Goal: Task Accomplishment & Management: Manage account settings

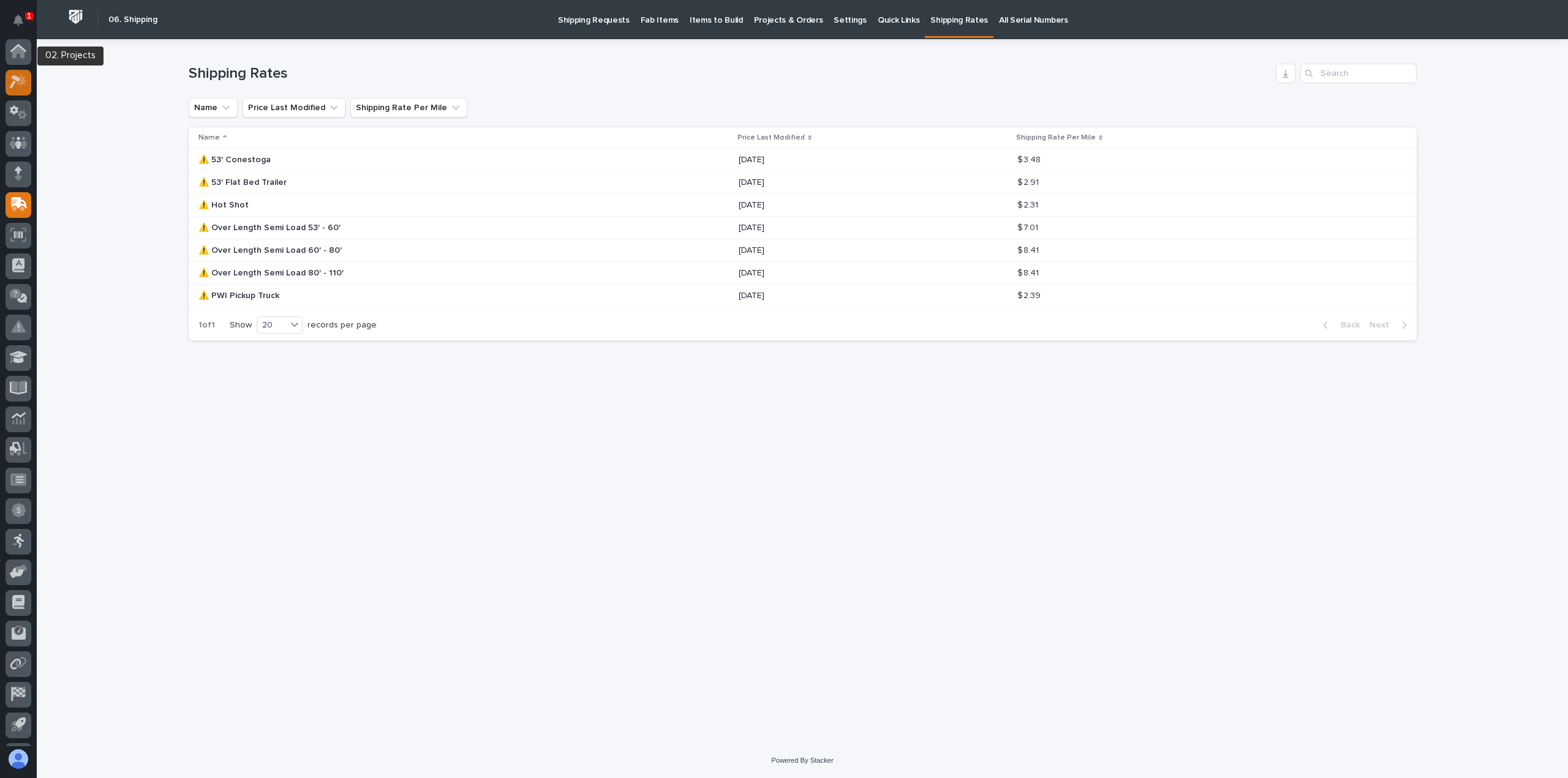
drag, startPoint x: 0, startPoint y: 0, endPoint x: 18, endPoint y: 52, distance: 55.0
click at [18, 76] on icon at bounding box center [15, 83] width 11 height 14
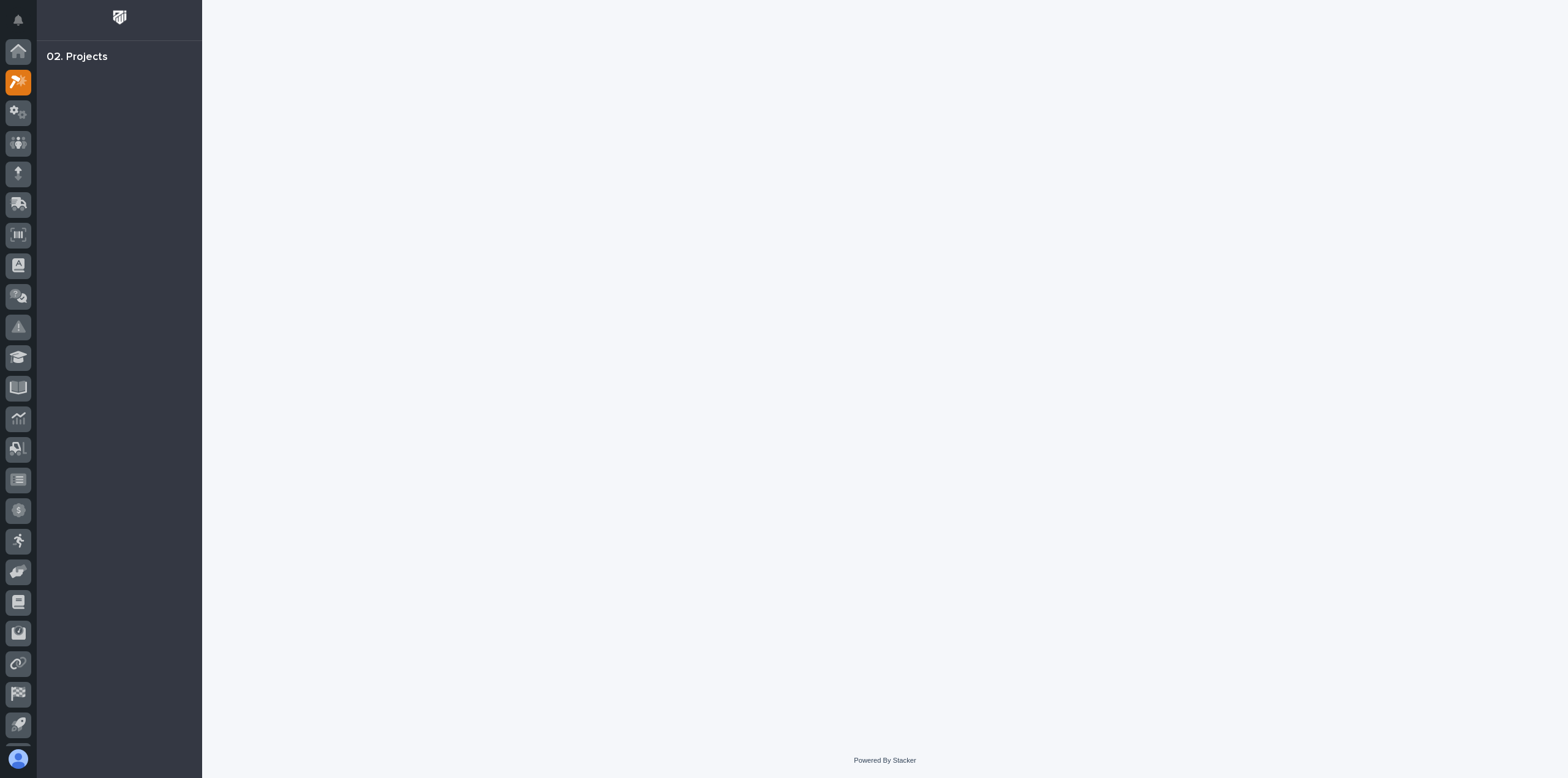
scroll to position [27, 0]
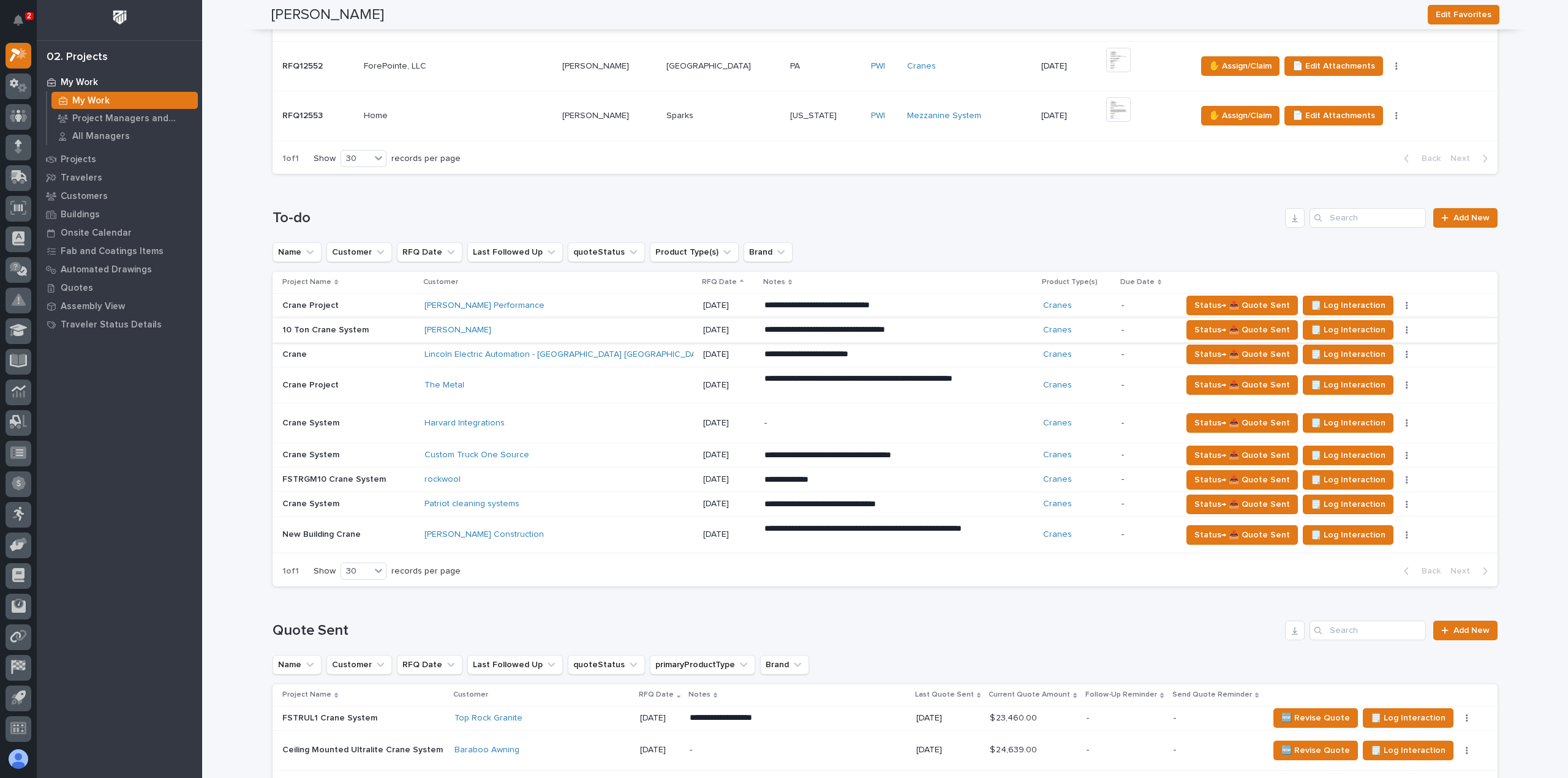
scroll to position [980, 0]
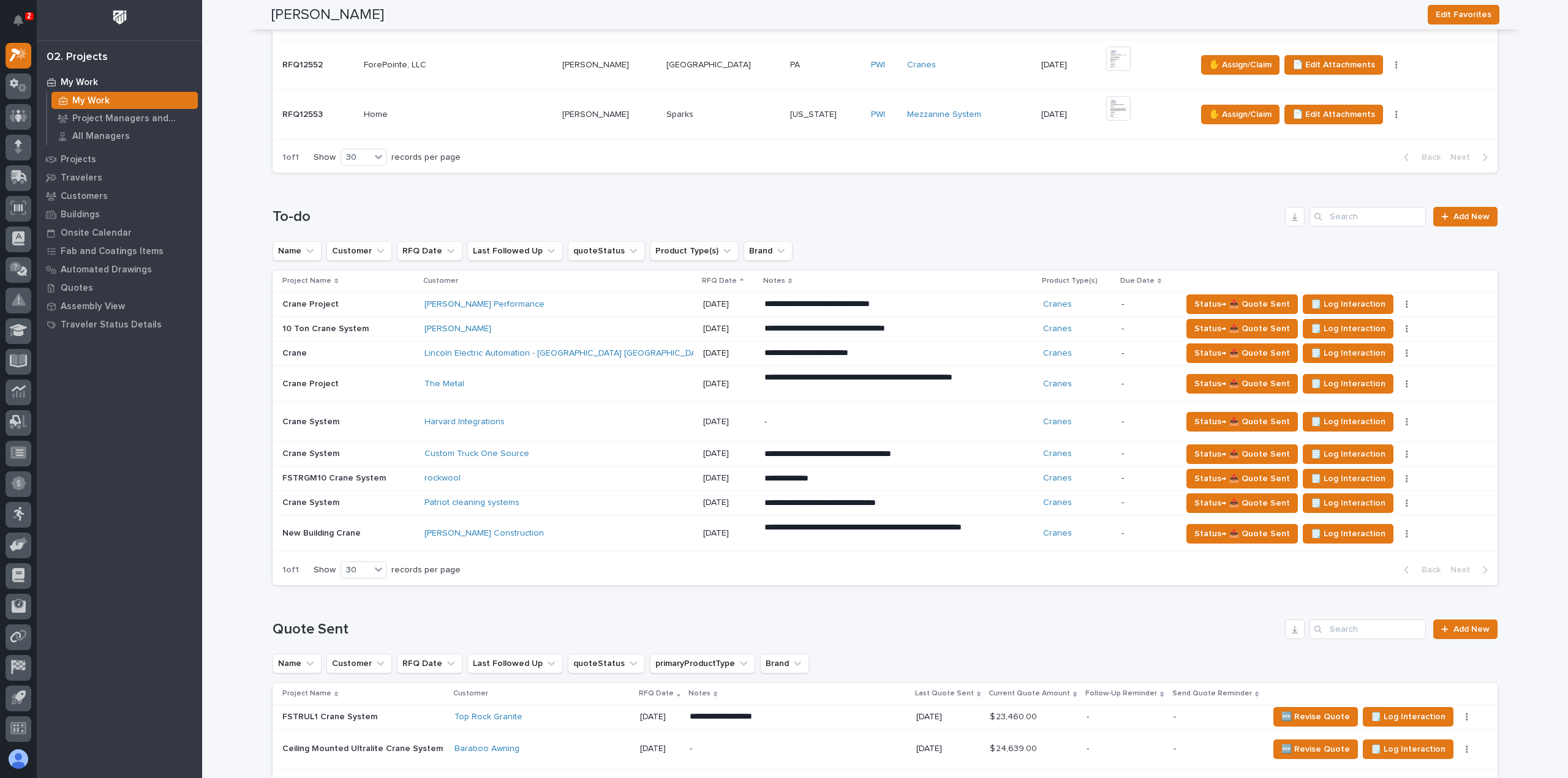
click at [624, 351] on div "Lincoln Electric Automation - [GEOGRAPHIC_DATA] [GEOGRAPHIC_DATA]" at bounding box center [532, 354] width 214 height 10
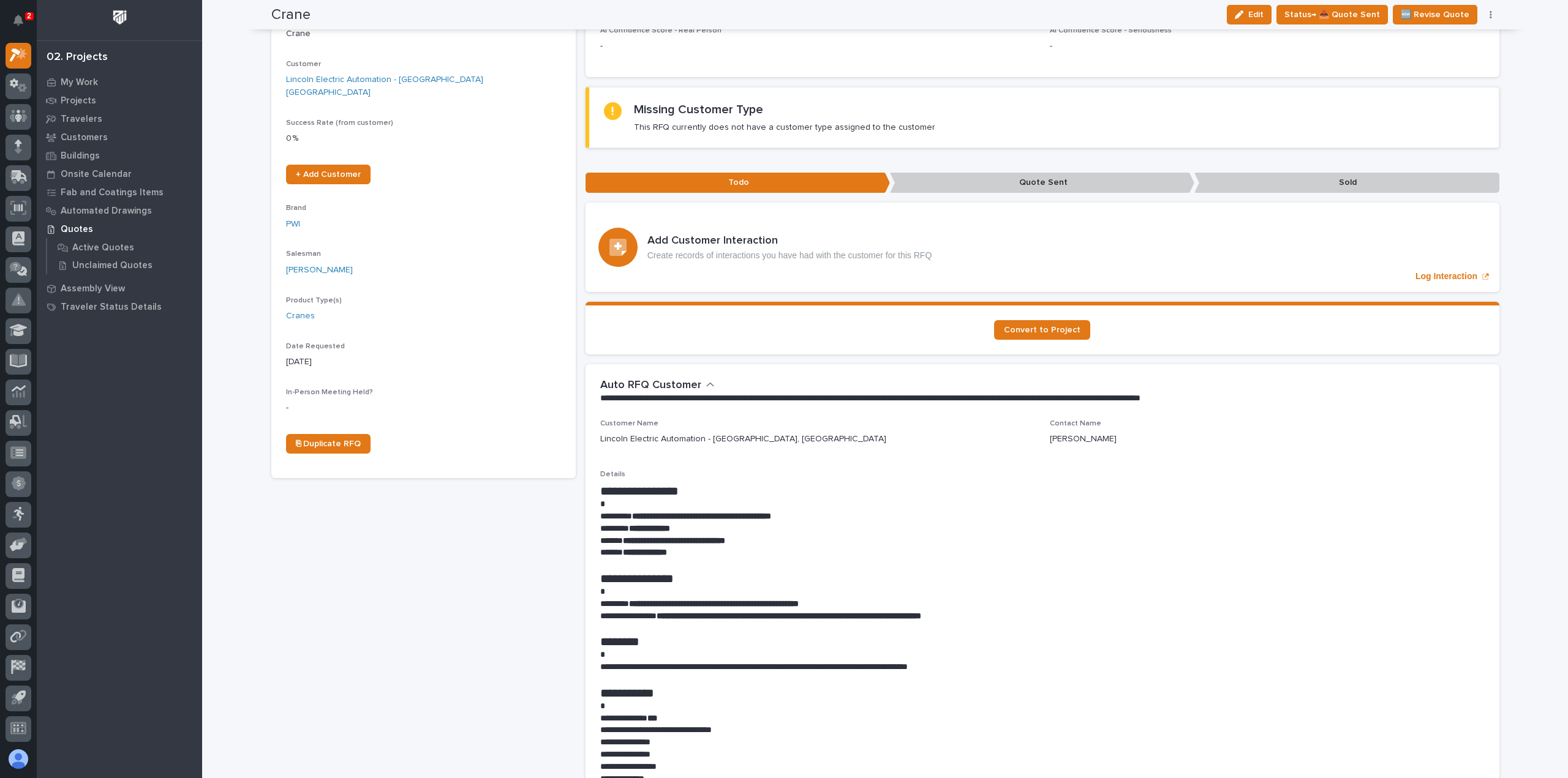
scroll to position [245, 0]
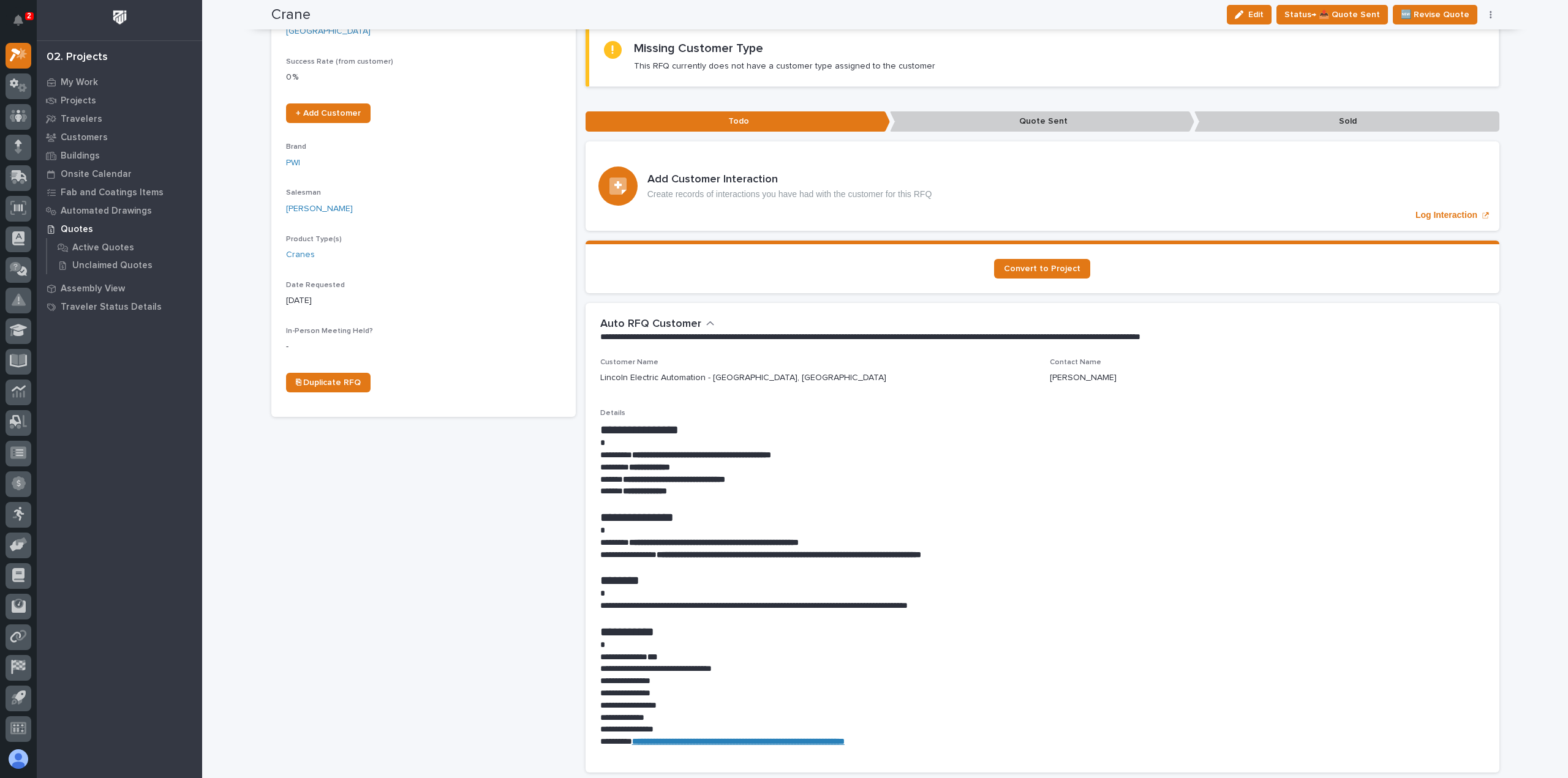
click at [799, 538] on strong "**********" at bounding box center [714, 543] width 170 height 9
drag, startPoint x: 824, startPoint y: 525, endPoint x: 632, endPoint y: 522, distance: 192.0
click at [632, 538] on strong "**********" at bounding box center [714, 543] width 170 height 9
copy strong "**********"
click at [441, 582] on div "Crane ← Back to My Quotes RFQ Number RFQ12350 Project Name Crane Customer Linco…" at bounding box center [423, 651] width 305 height 1672
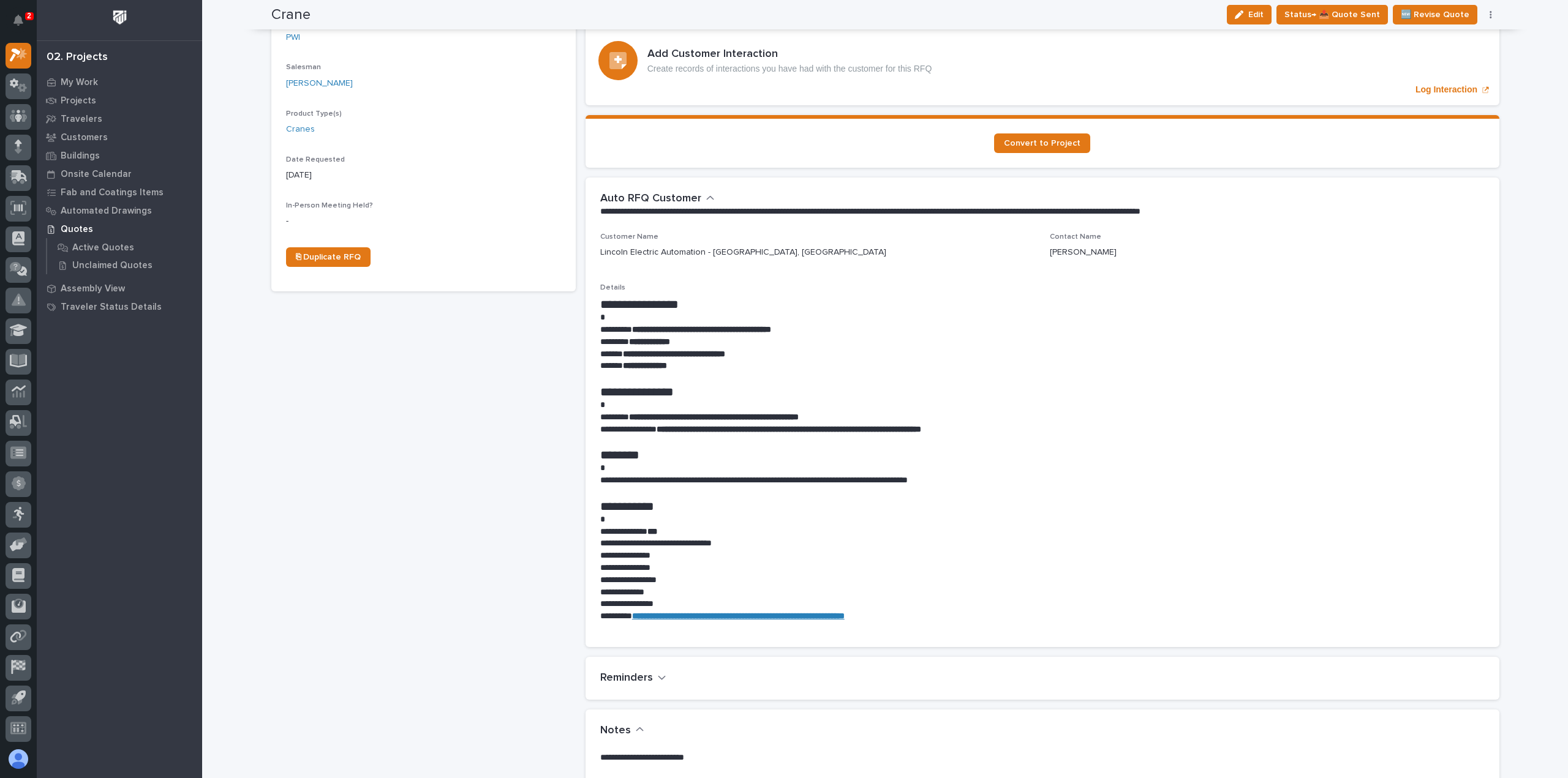
scroll to position [367, 0]
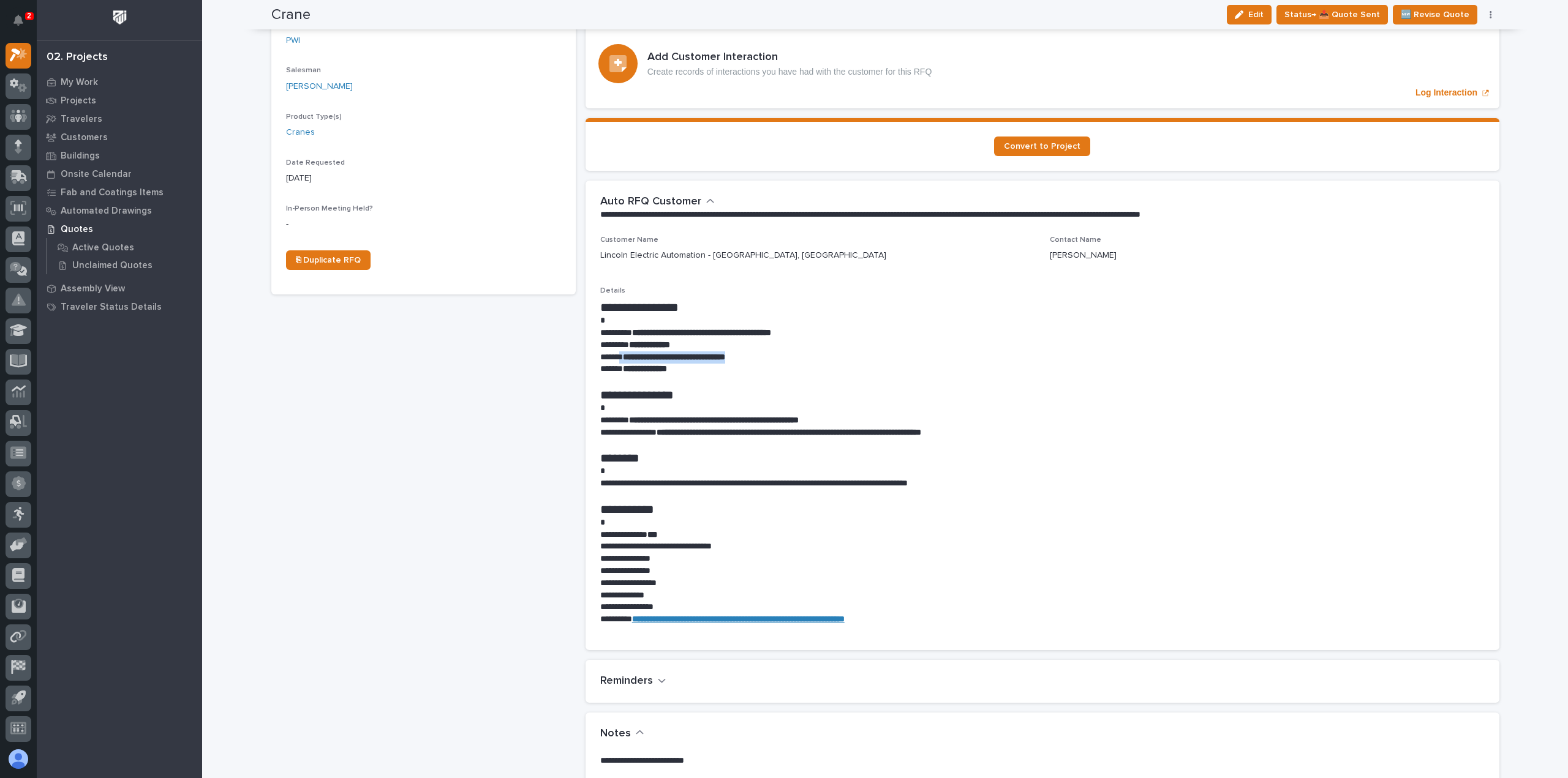
drag, startPoint x: 753, startPoint y: 336, endPoint x: 619, endPoint y: 342, distance: 134.1
click at [619, 351] on p "**********" at bounding box center [1042, 357] width 885 height 12
copy p "**********"
click at [903, 327] on p "**********" at bounding box center [1042, 333] width 885 height 12
click at [1305, 20] on span "Status→ 📤 Quote Sent" at bounding box center [1332, 15] width 96 height 15
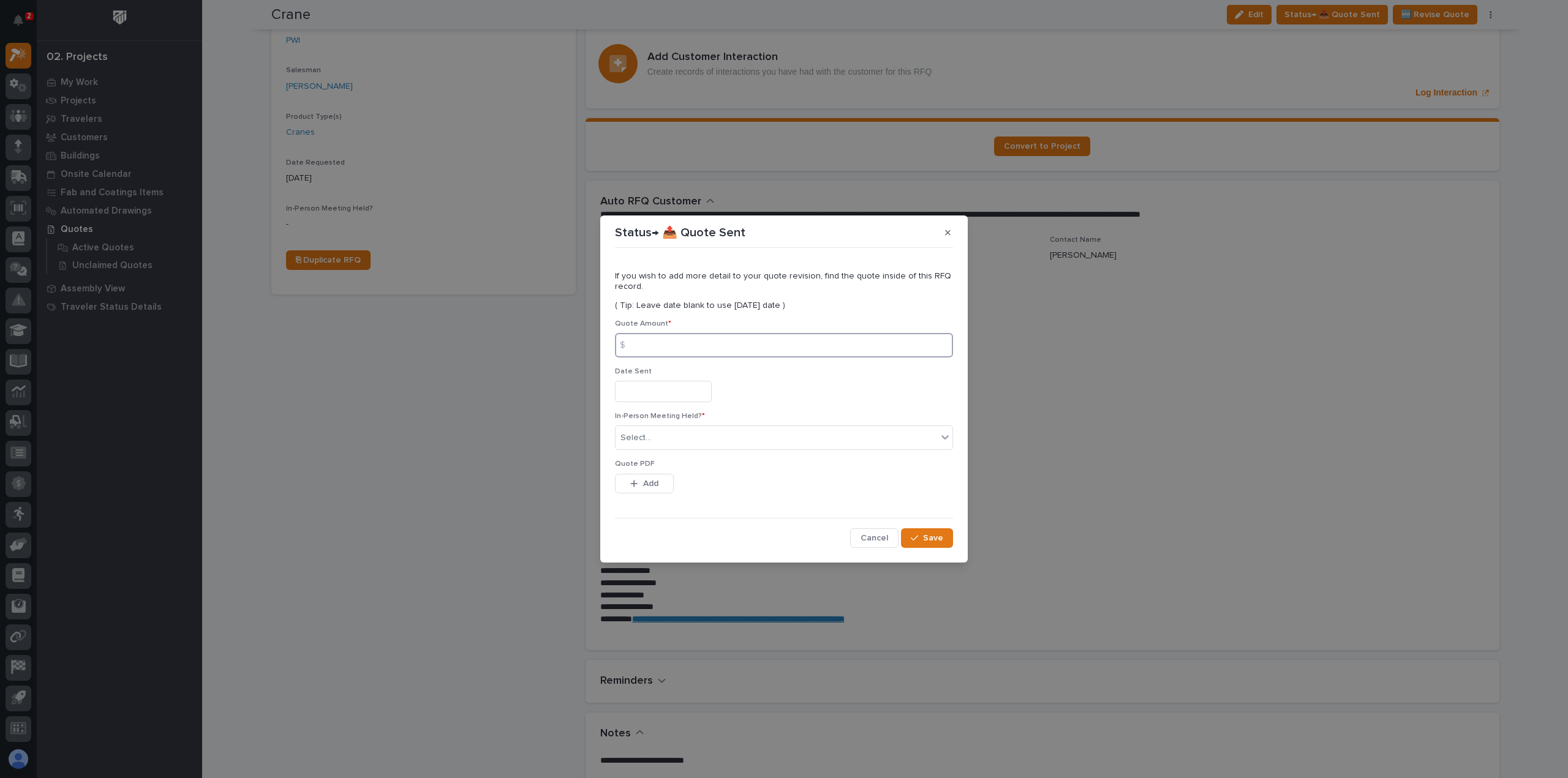
click at [692, 344] on input at bounding box center [784, 345] width 338 height 24
type input "36543"
click at [687, 444] on div "Select..." at bounding box center [776, 437] width 322 height 20
click at [645, 484] on div "No" at bounding box center [784, 482] width 337 height 22
click at [649, 483] on span "Add" at bounding box center [651, 483] width 16 height 11
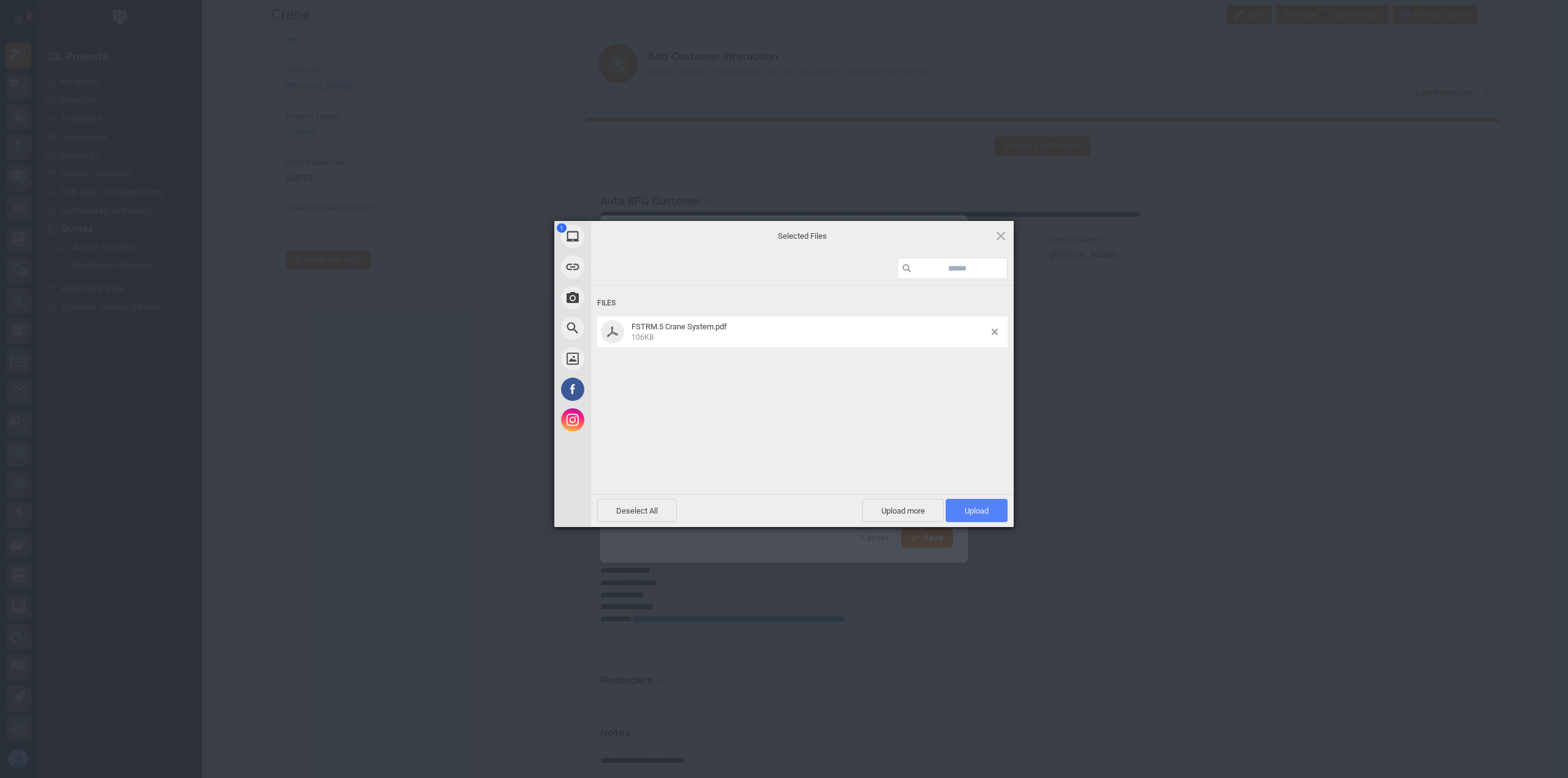
click at [968, 504] on span "Upload 1" at bounding box center [977, 510] width 62 height 23
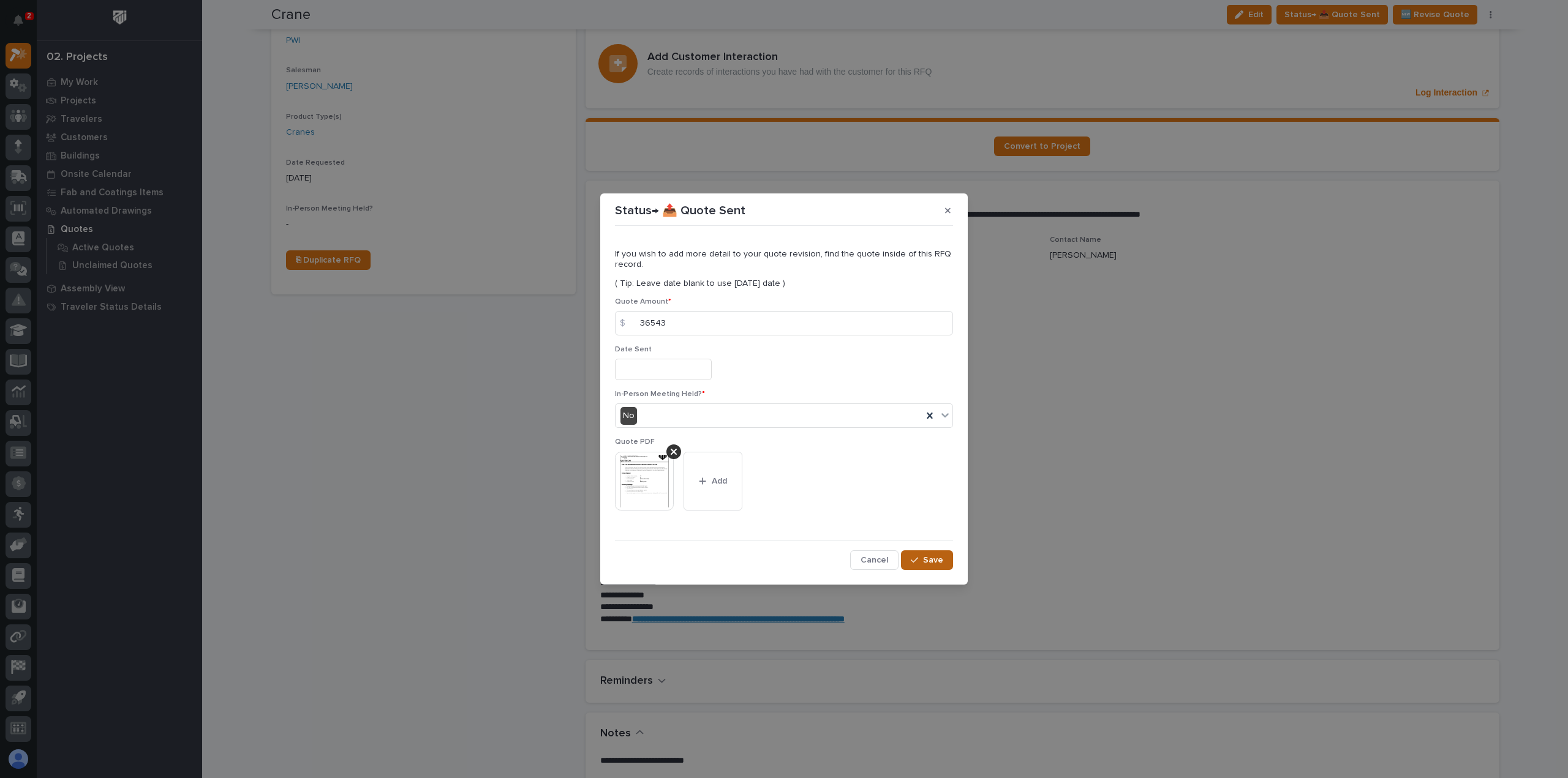
click at [914, 560] on icon "button" at bounding box center [914, 560] width 8 height 9
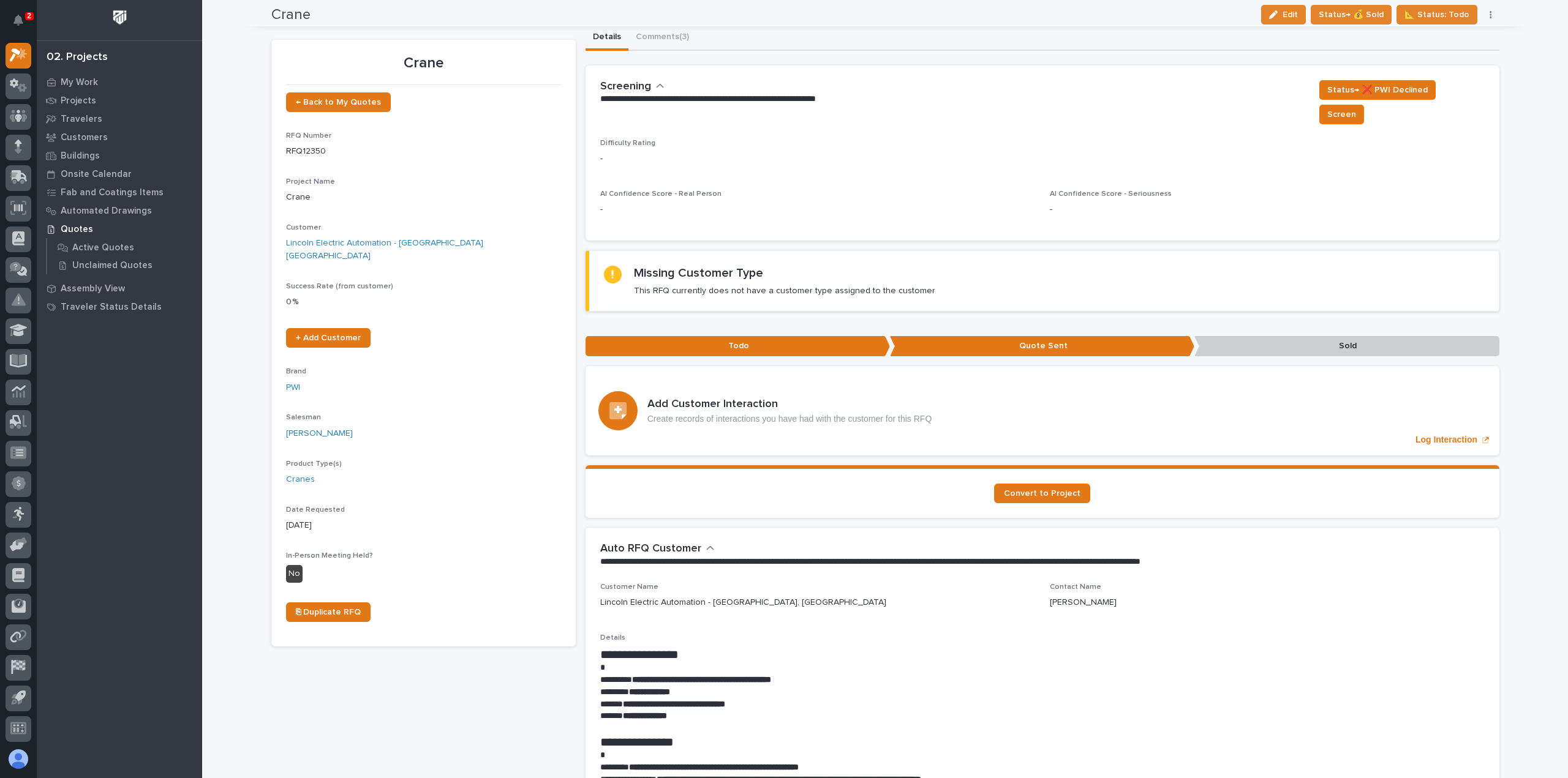
scroll to position [0, 0]
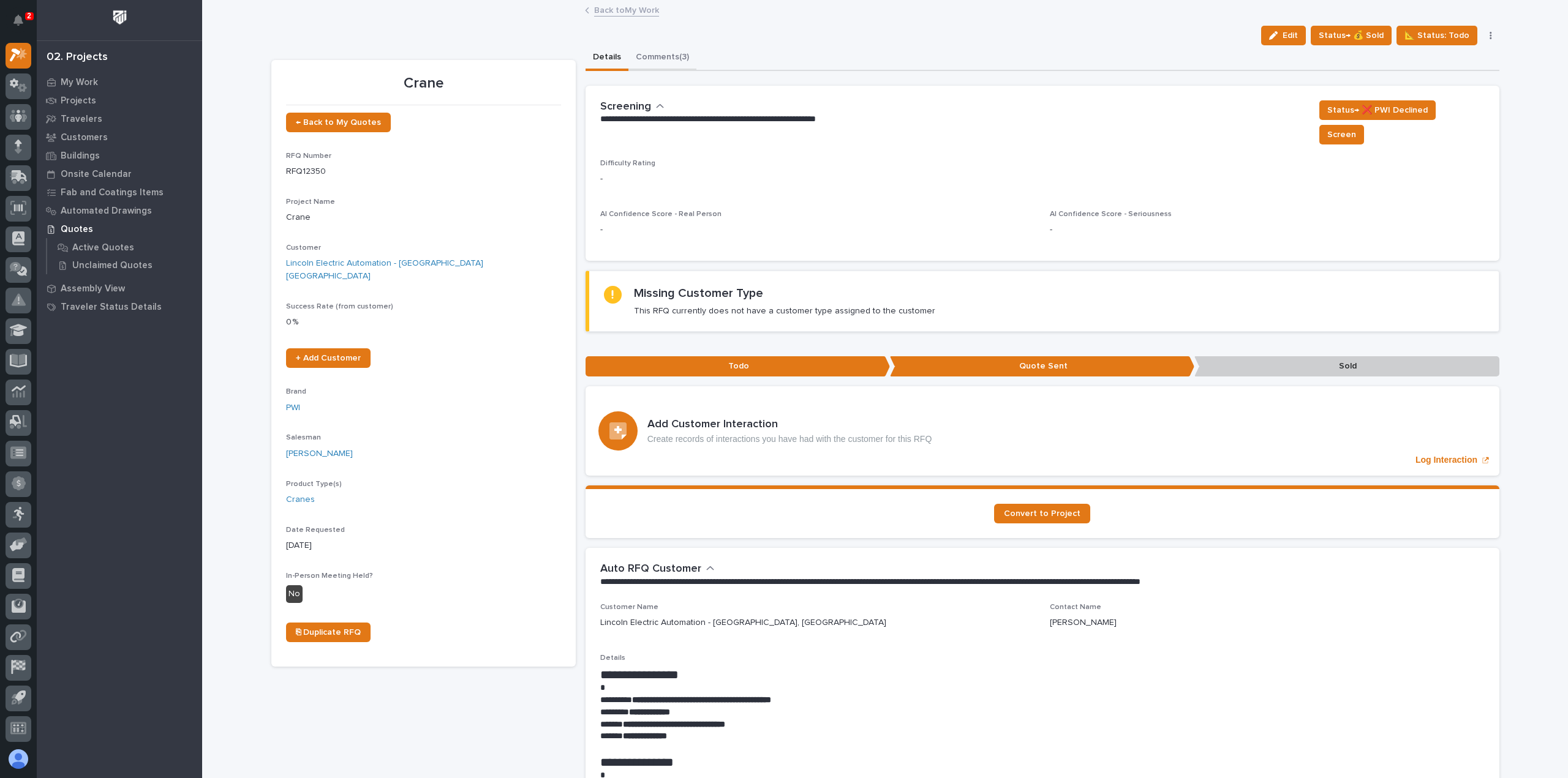
click at [649, 47] on button "Comments (3)" at bounding box center [662, 59] width 68 height 26
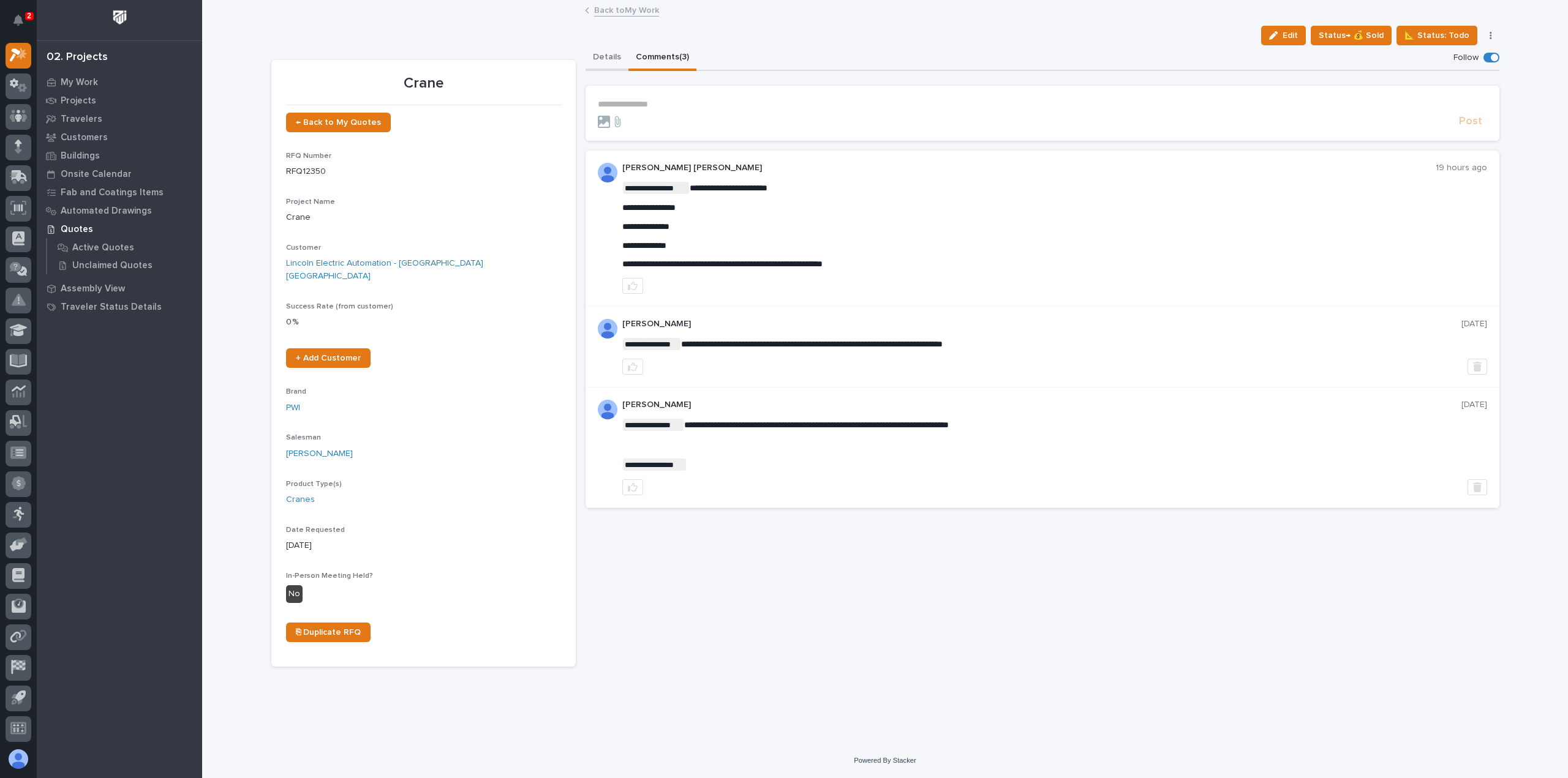
click at [587, 58] on button "Details" at bounding box center [608, 59] width 43 height 26
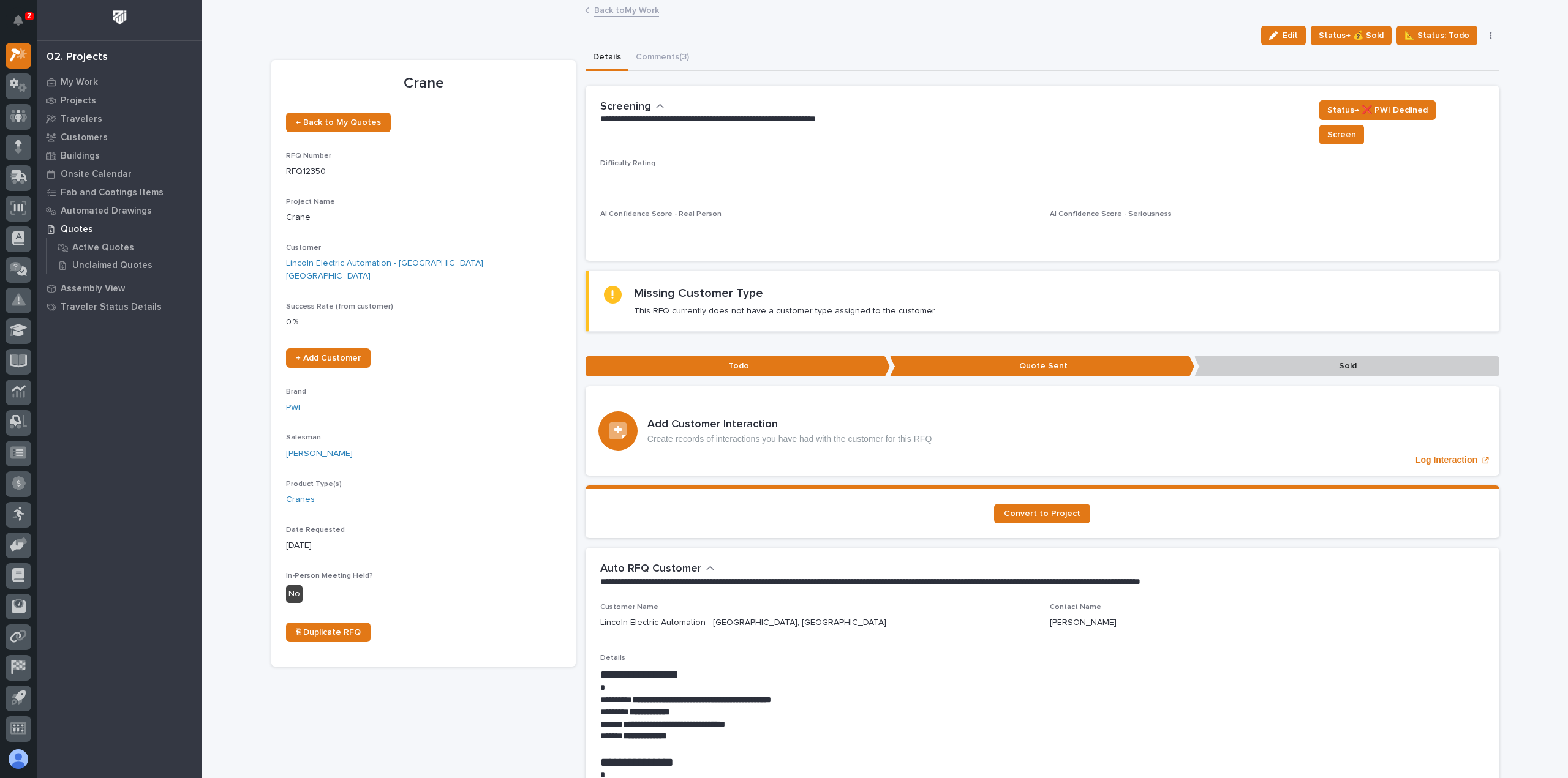
click at [600, 7] on link "Back to My Work" at bounding box center [626, 9] width 65 height 14
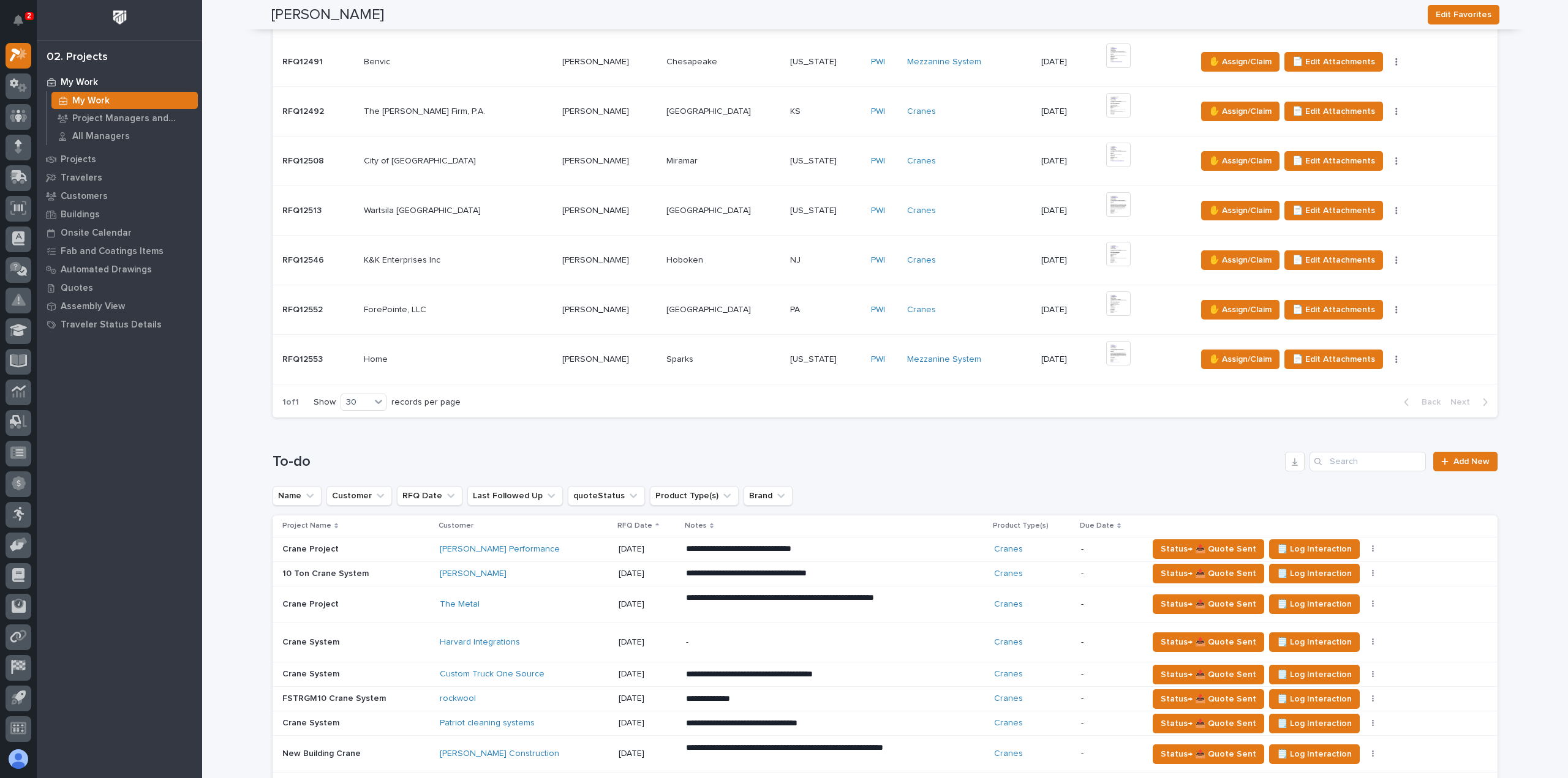
scroll to position [919, 0]
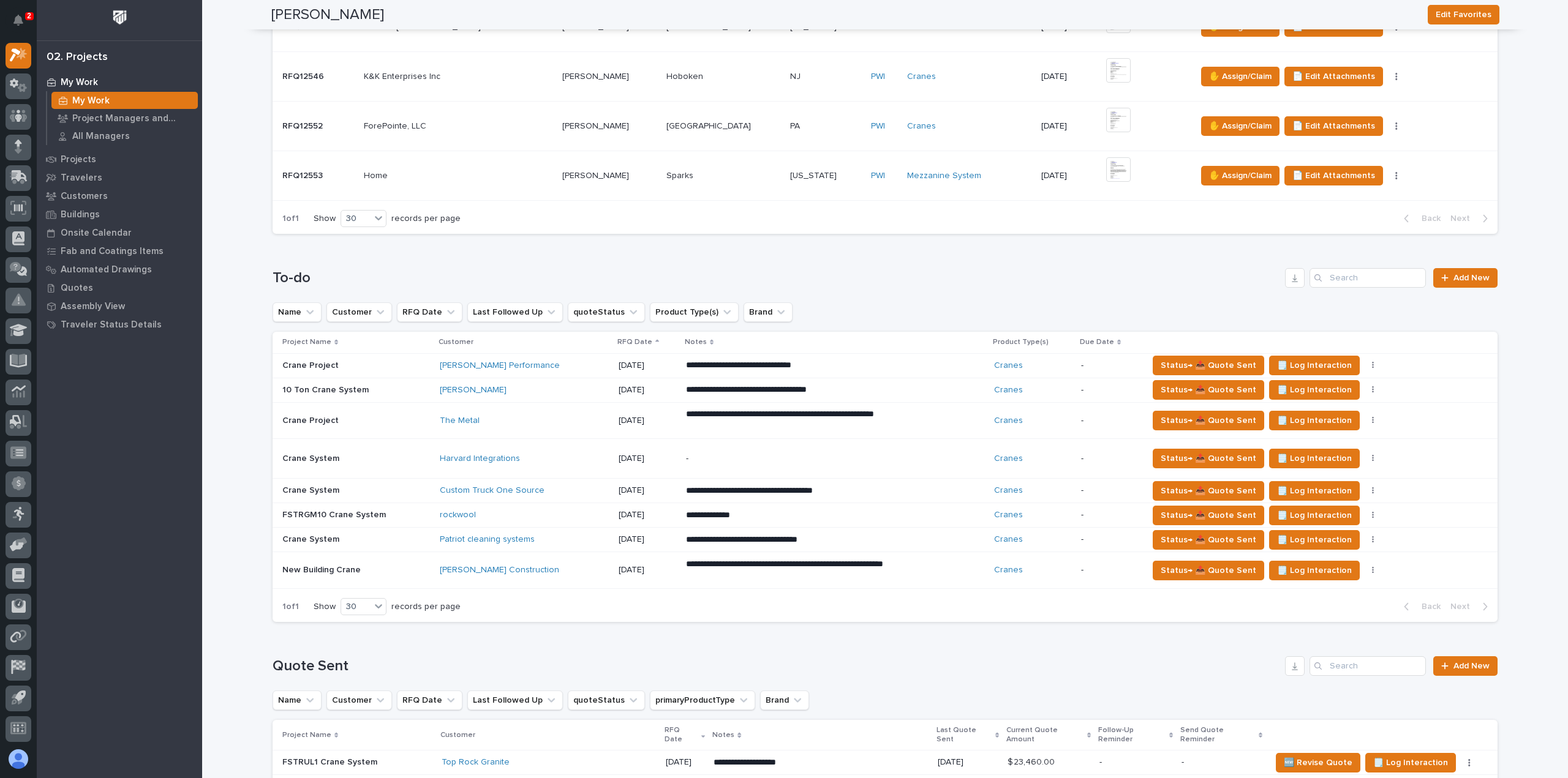
click at [583, 530] on td "Patriot cleaning systems" at bounding box center [524, 540] width 179 height 24
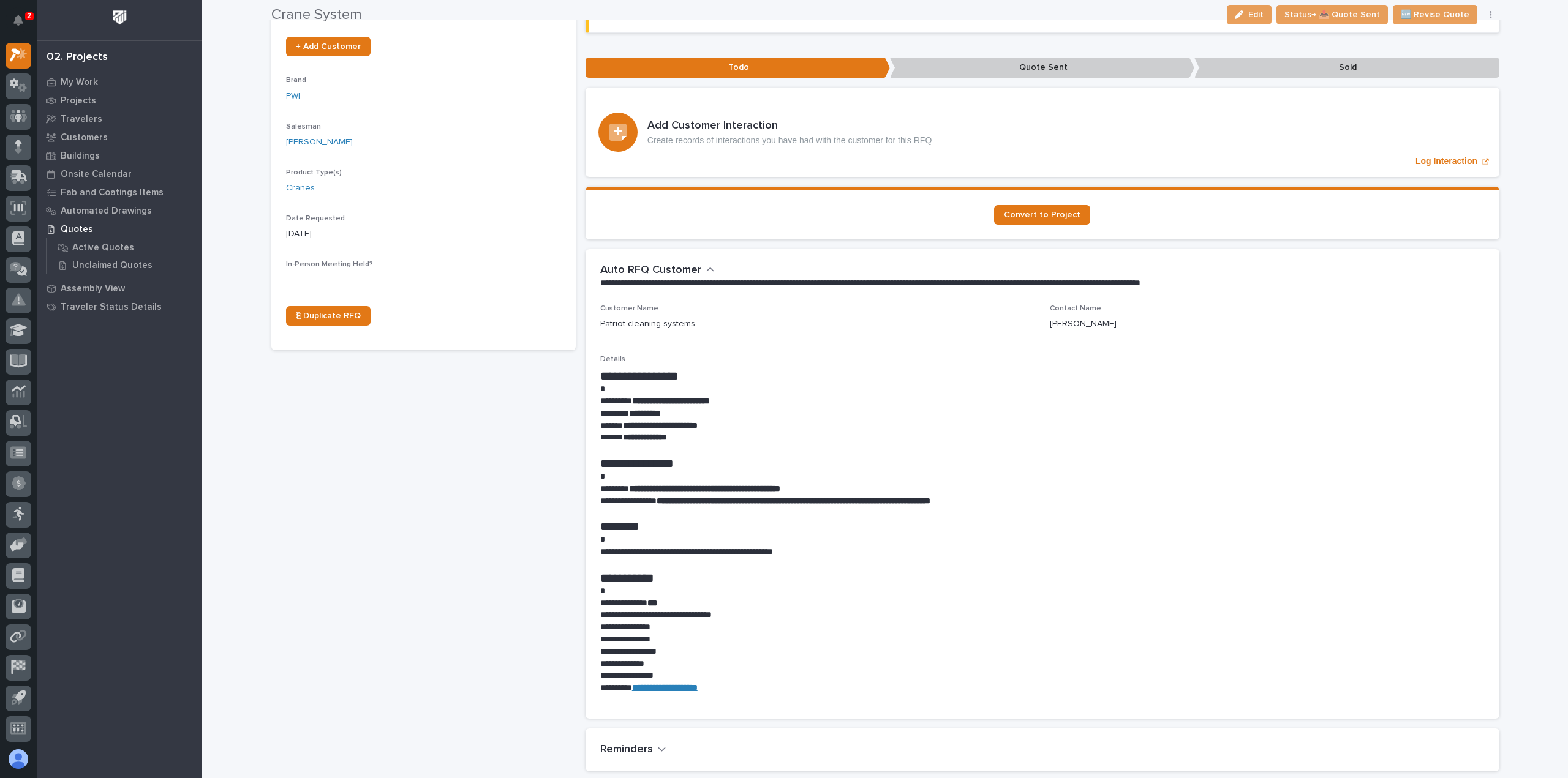
scroll to position [306, 0]
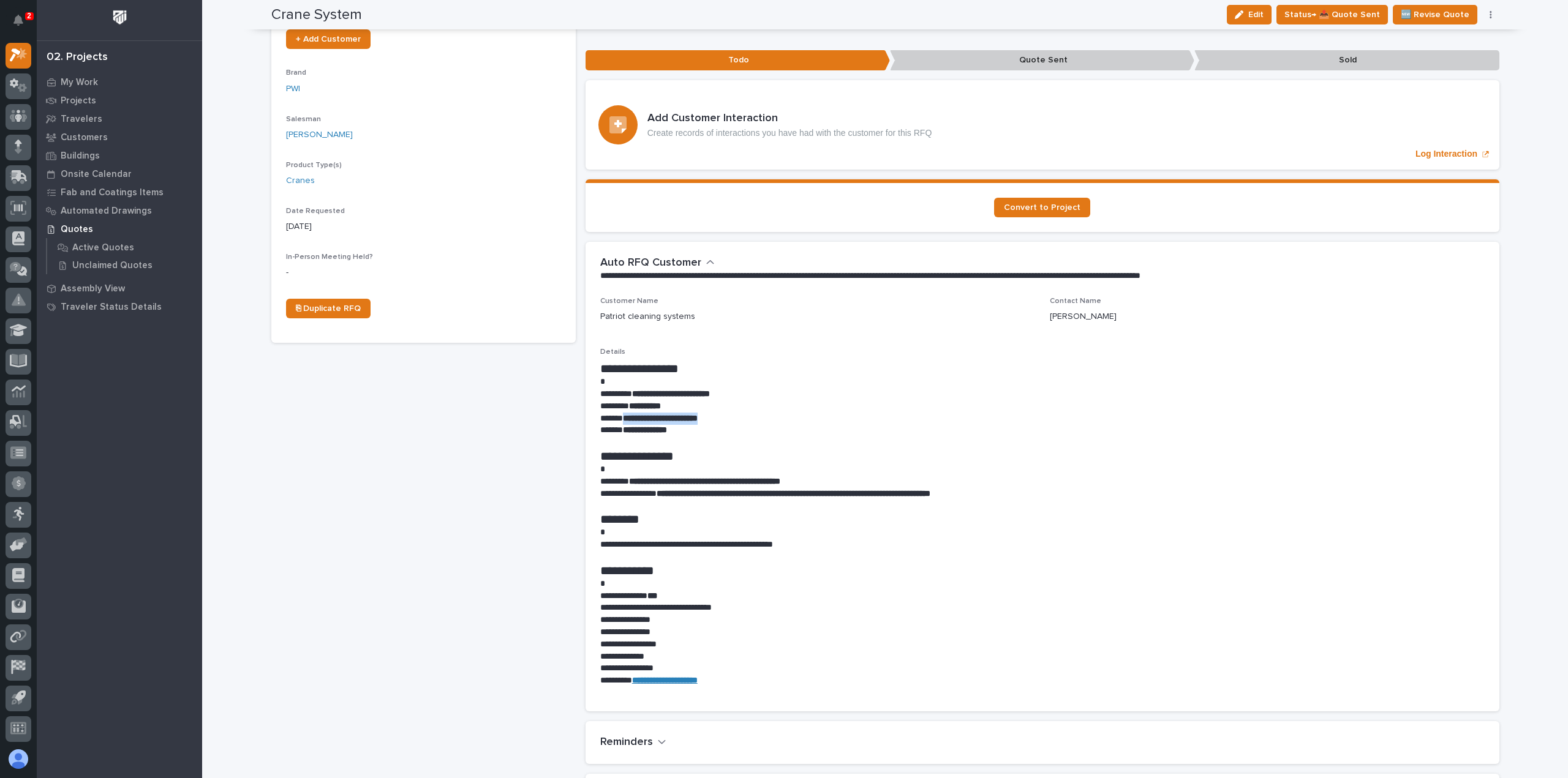
drag, startPoint x: 717, startPoint y: 401, endPoint x: 620, endPoint y: 400, distance: 97.0
click at [620, 412] on p "**********" at bounding box center [1042, 418] width 885 height 12
copy strong "**********"
click at [803, 415] on div "**********" at bounding box center [1042, 524] width 885 height 326
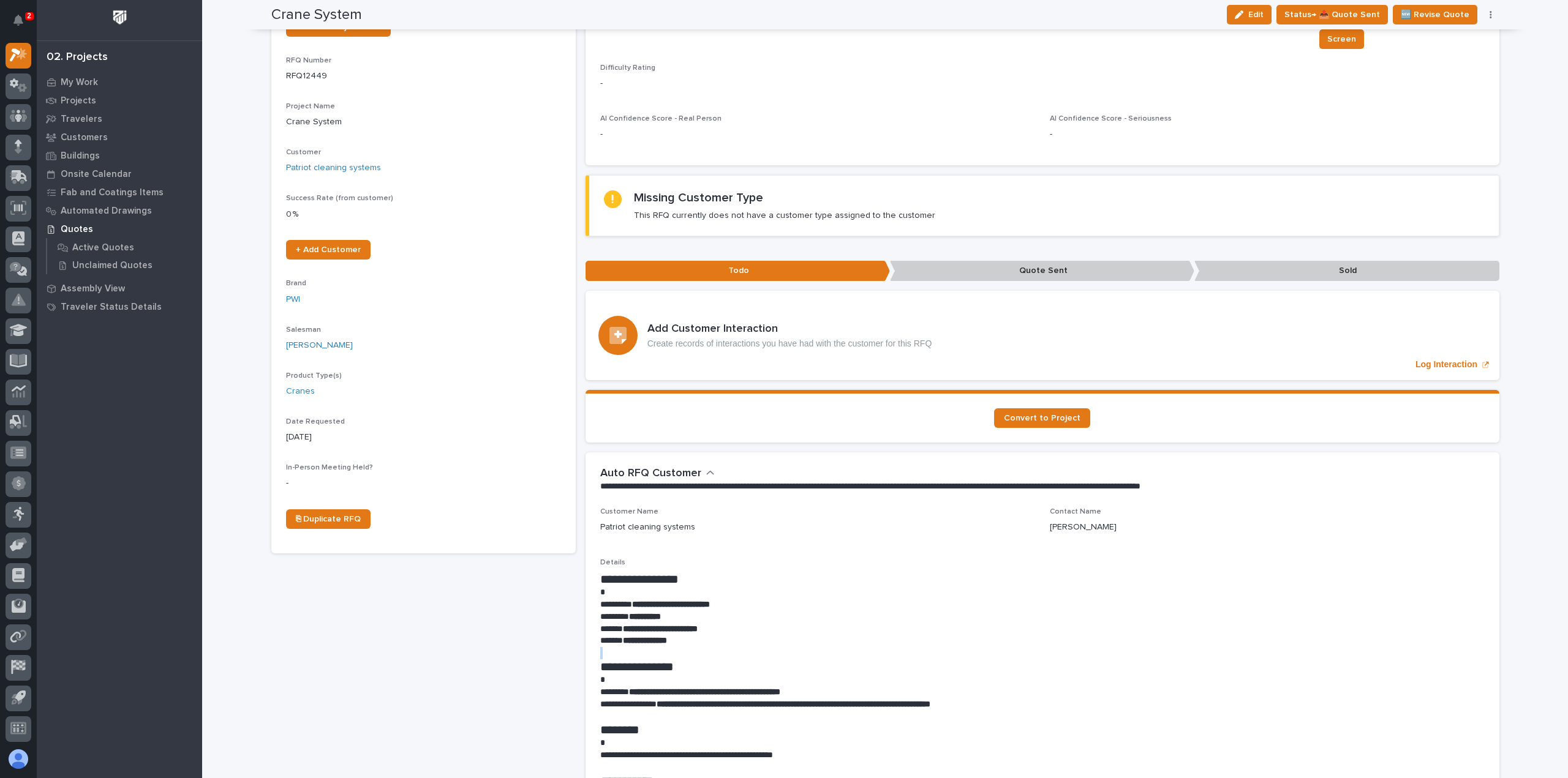
scroll to position [0, 0]
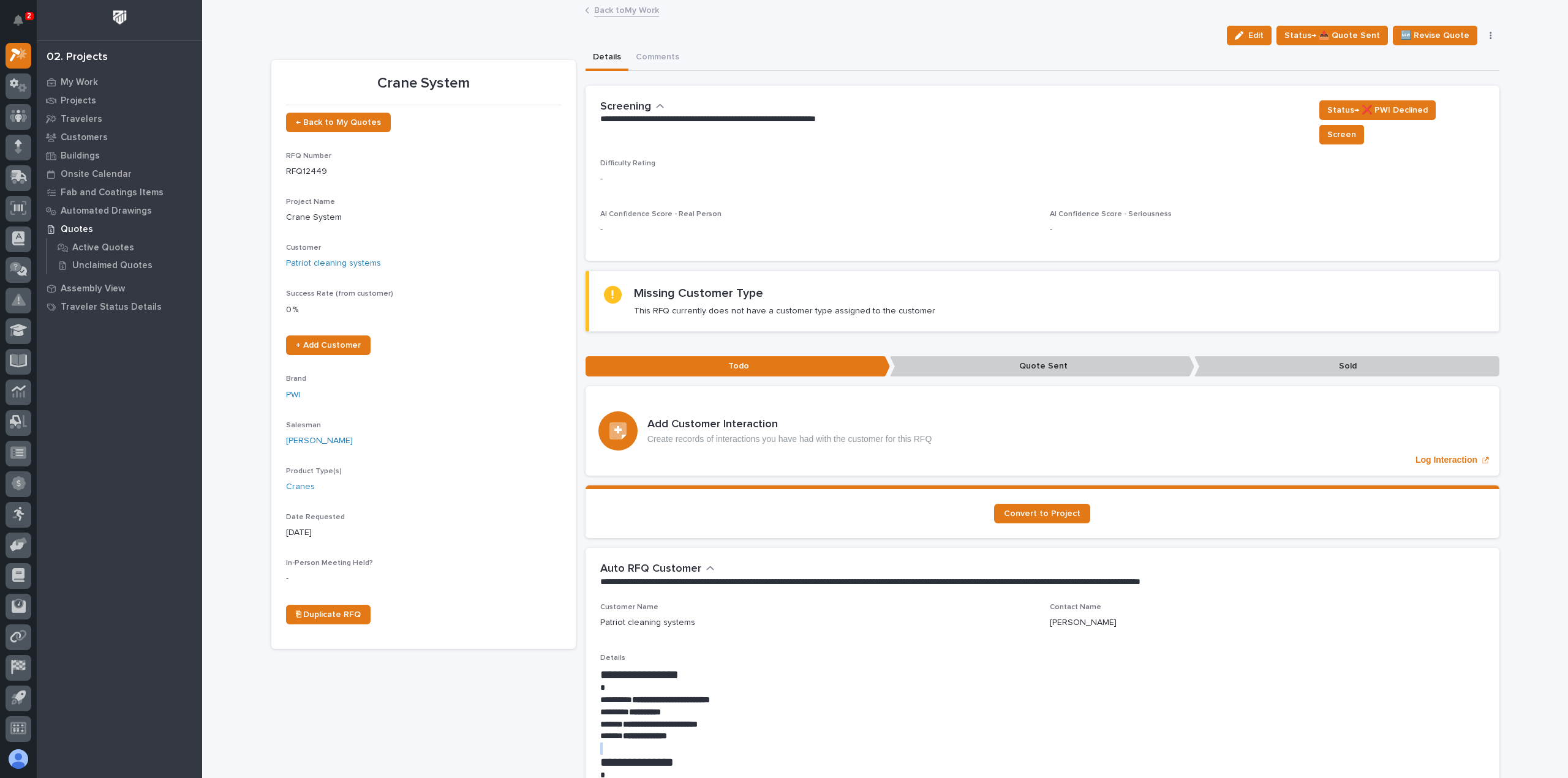
click at [621, 9] on link "Back to My Work" at bounding box center [626, 9] width 65 height 14
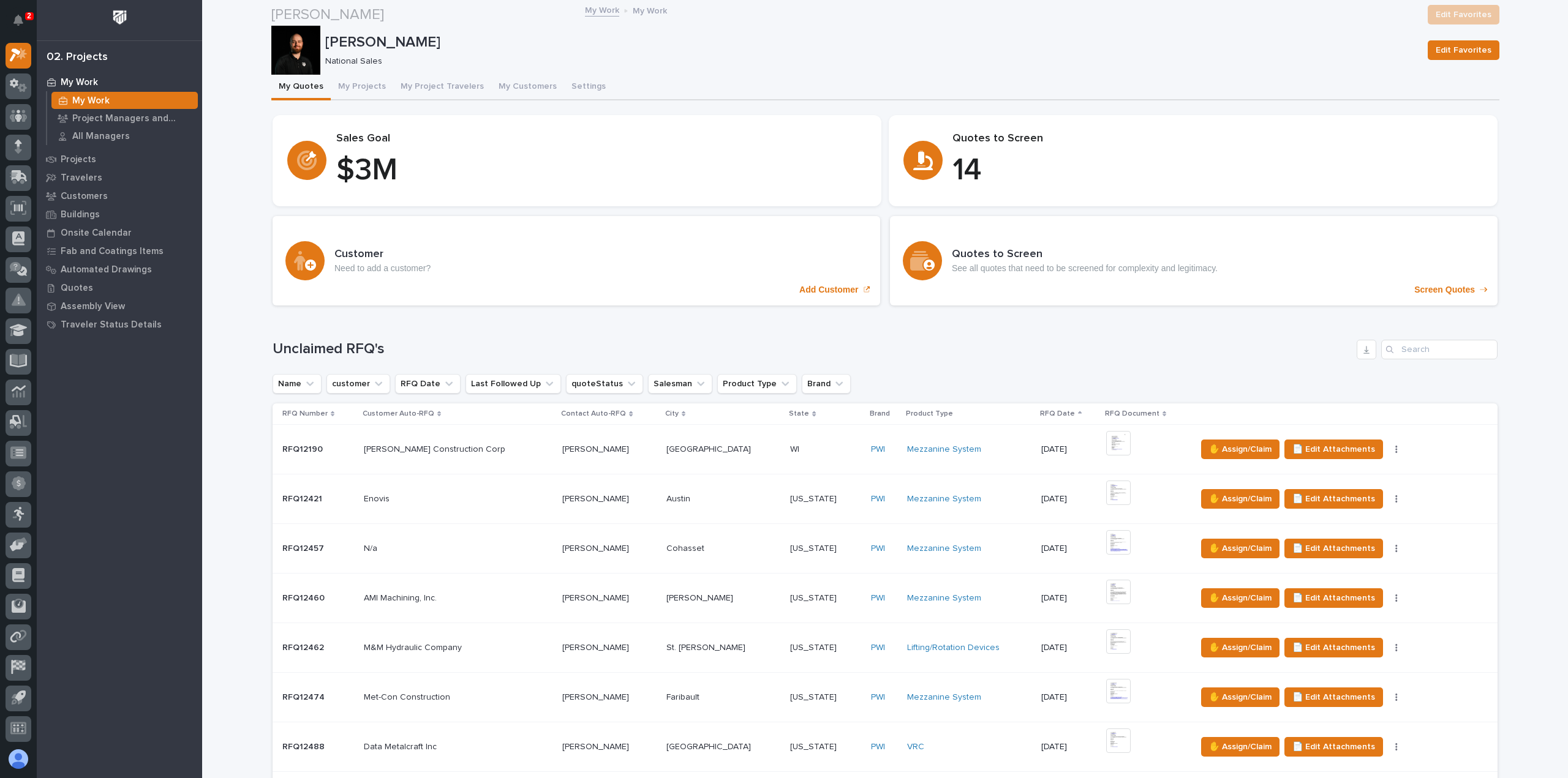
scroll to position [980, 0]
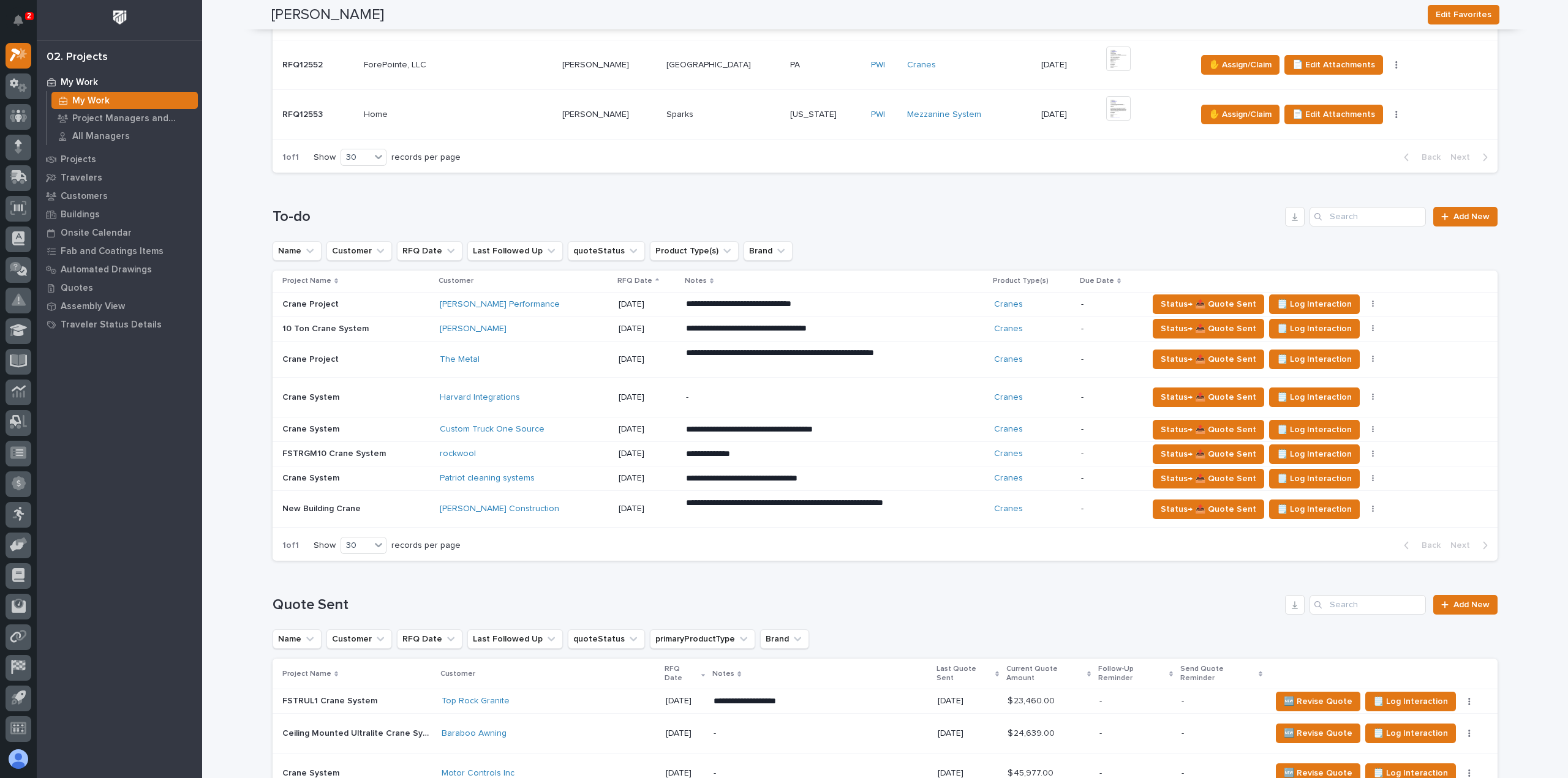
click at [565, 475] on div "Patriot cleaning systems" at bounding box center [524, 479] width 168 height 10
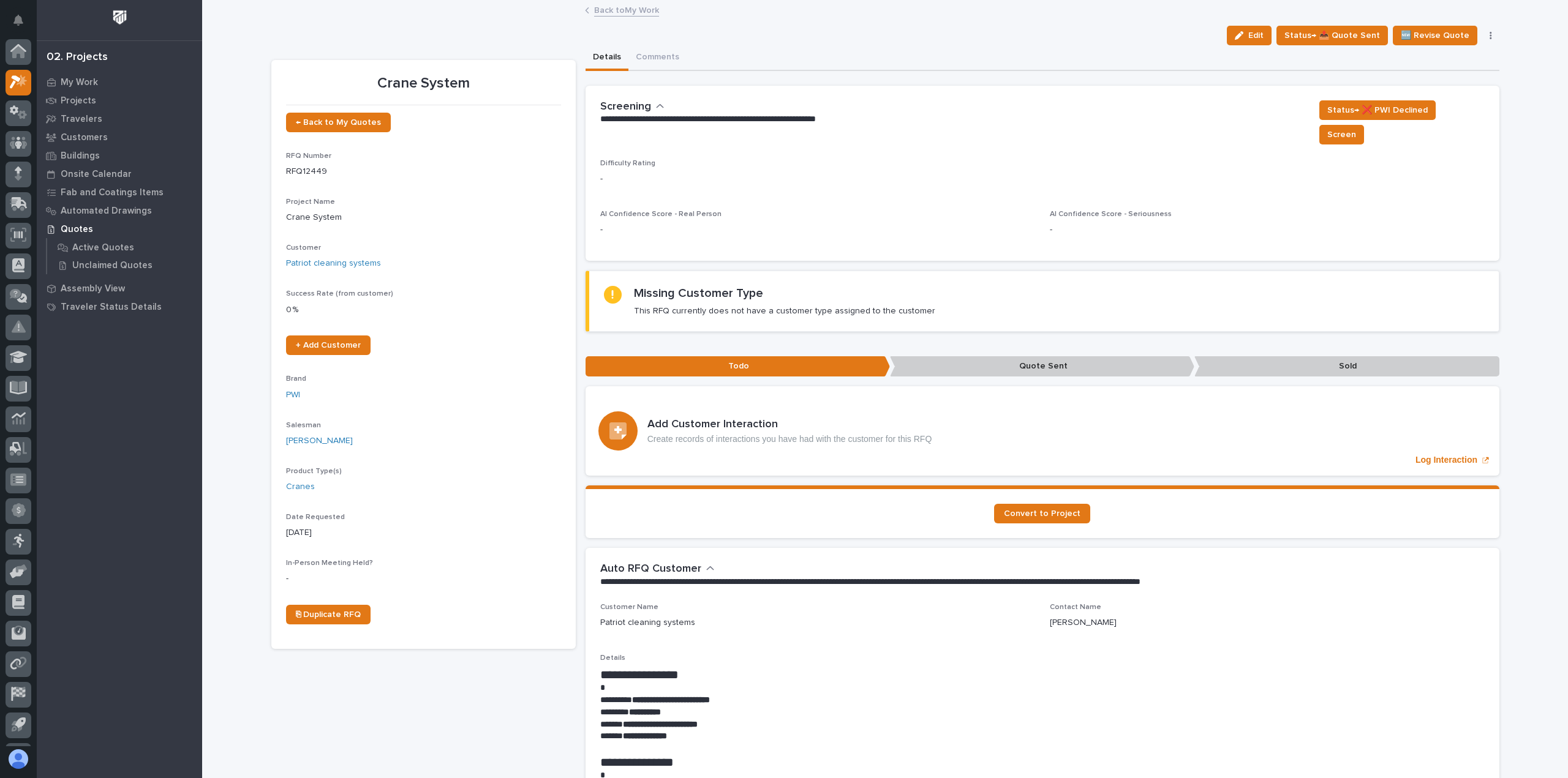
scroll to position [27, 0]
click at [1262, 28] on button "Edit" at bounding box center [1250, 35] width 45 height 20
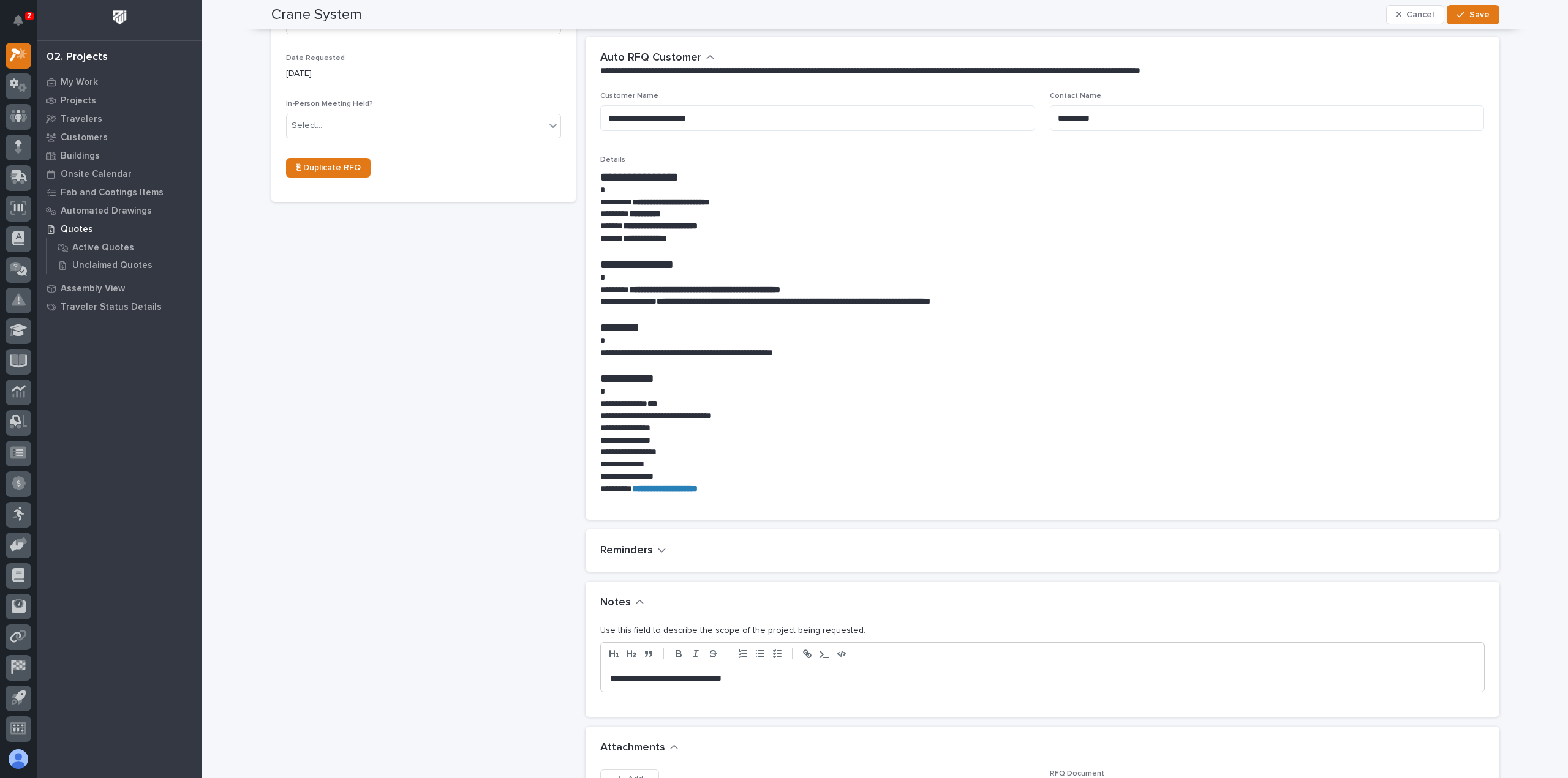
scroll to position [674, 0]
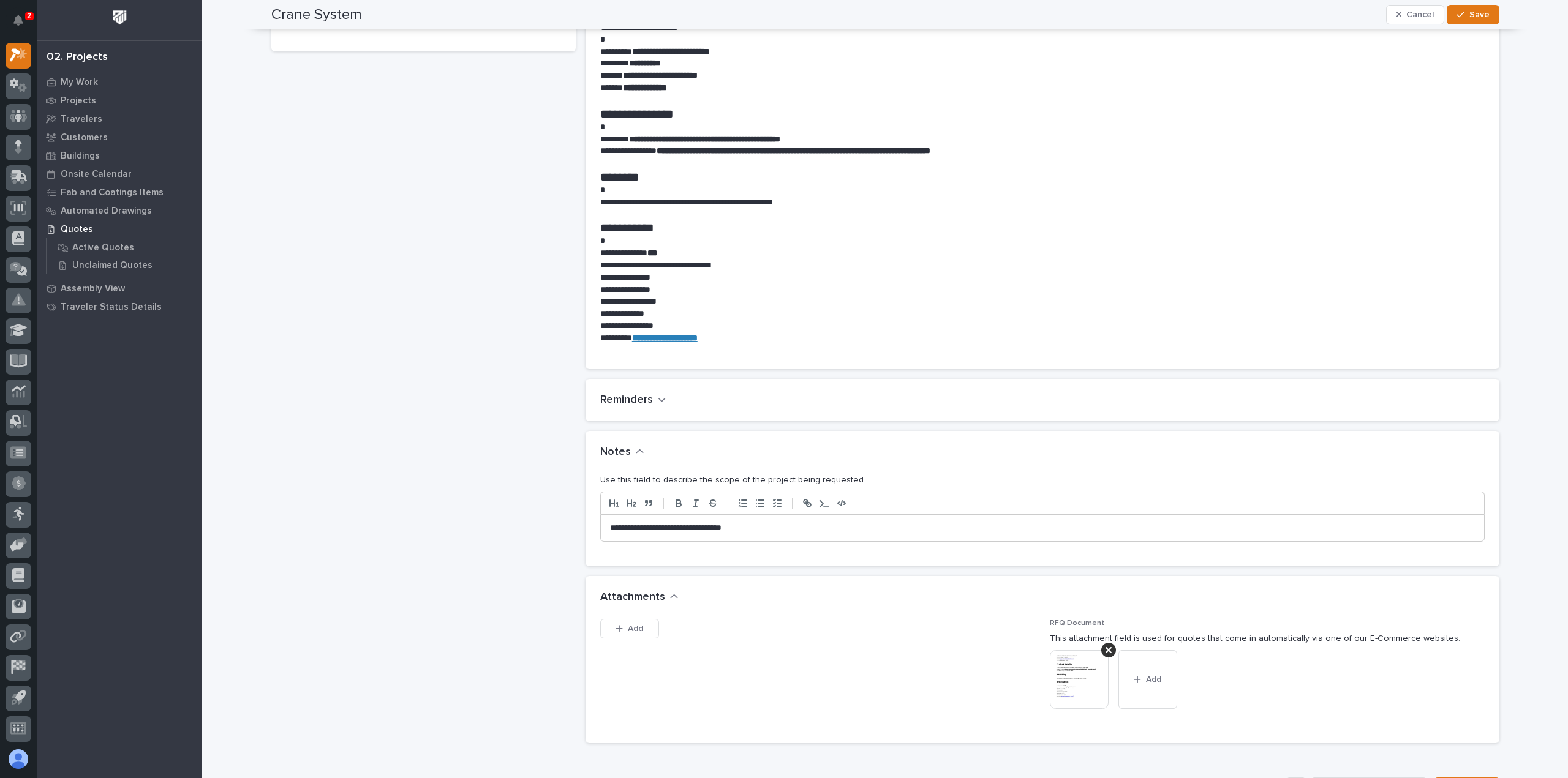
click at [753, 522] on p "**********" at bounding box center [1042, 528] width 865 height 12
click at [1475, 20] on button "Save" at bounding box center [1472, 15] width 52 height 20
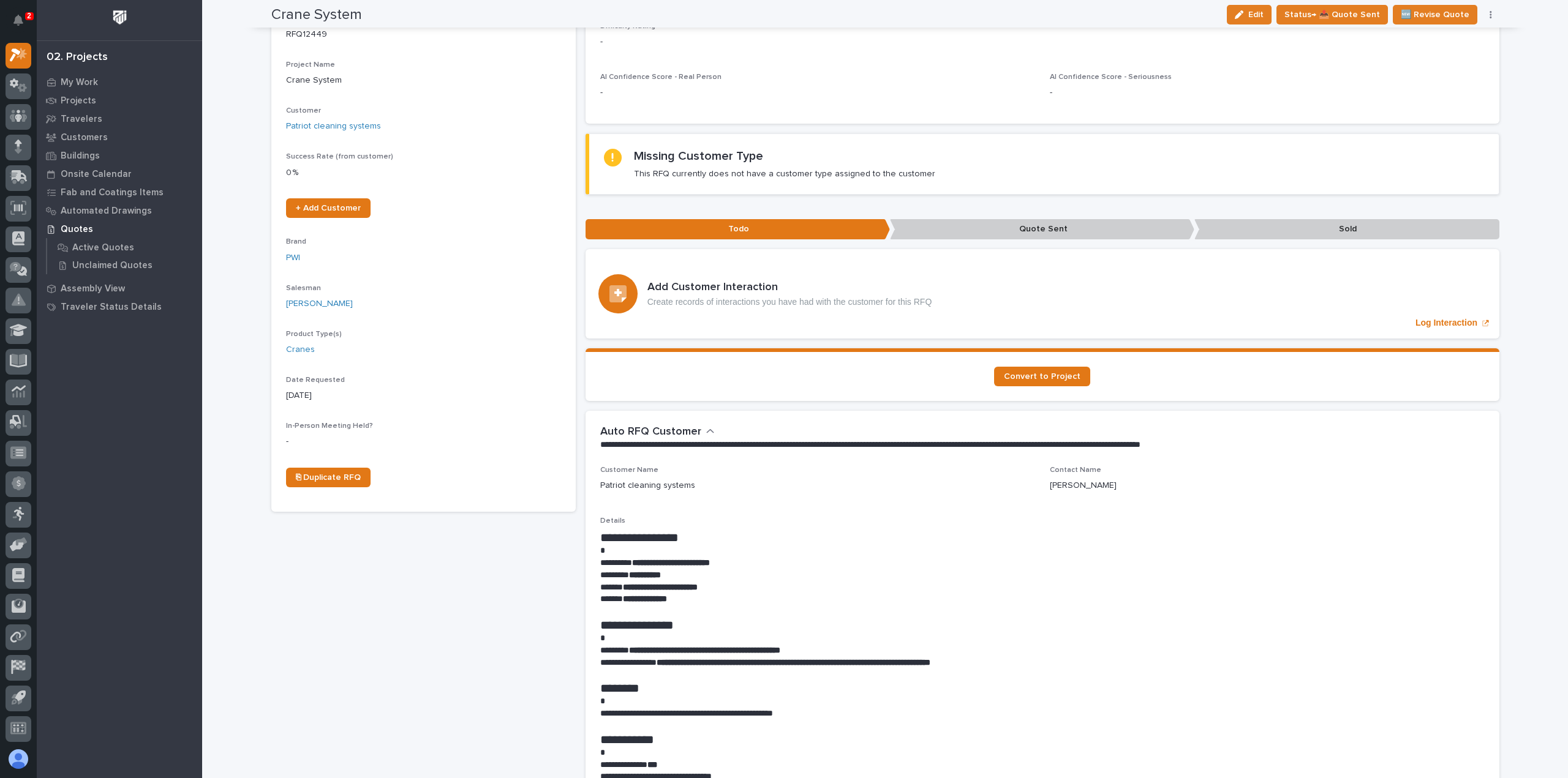
scroll to position [0, 0]
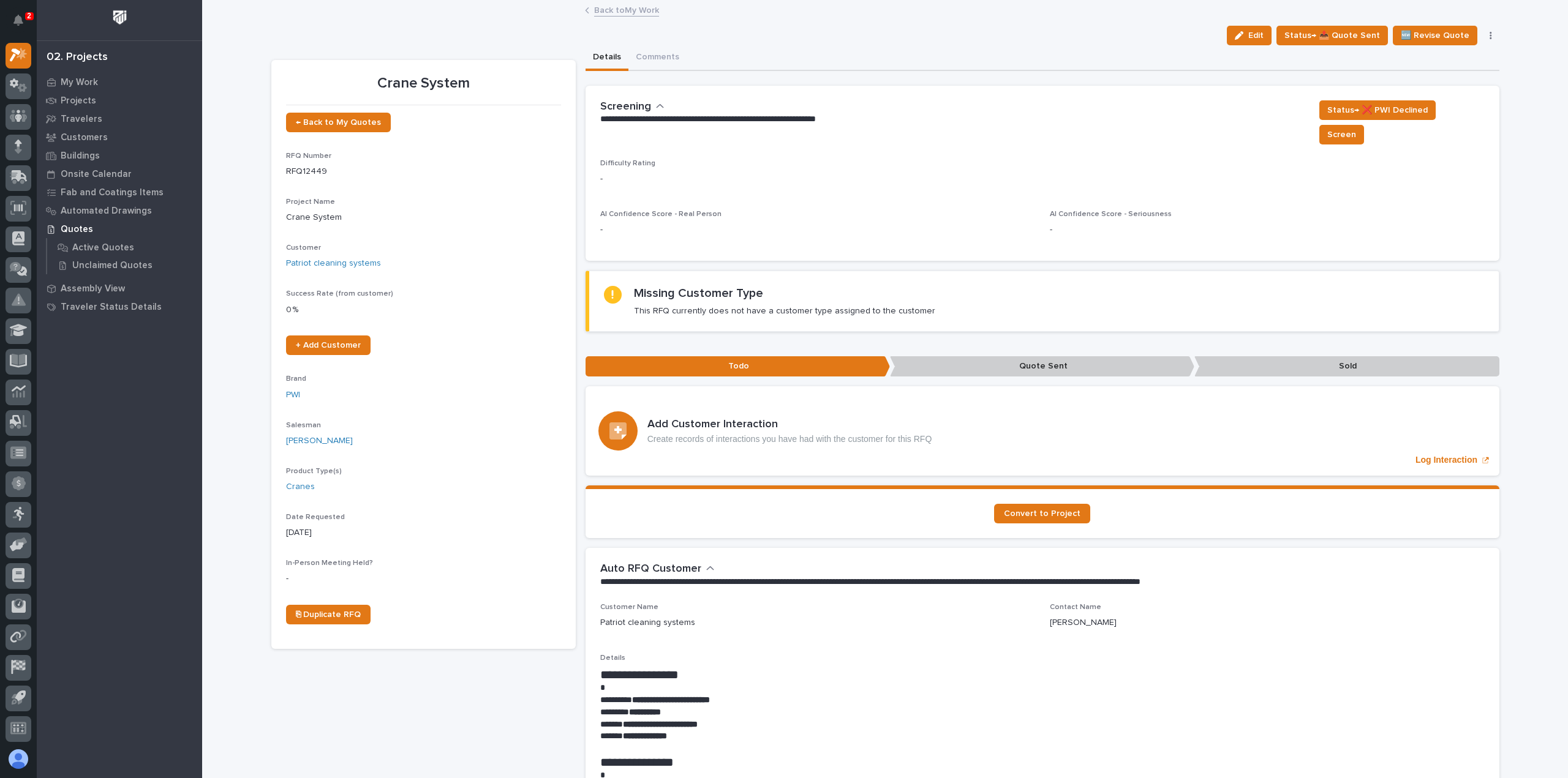
click at [620, 8] on link "Back to My Work" at bounding box center [626, 9] width 65 height 14
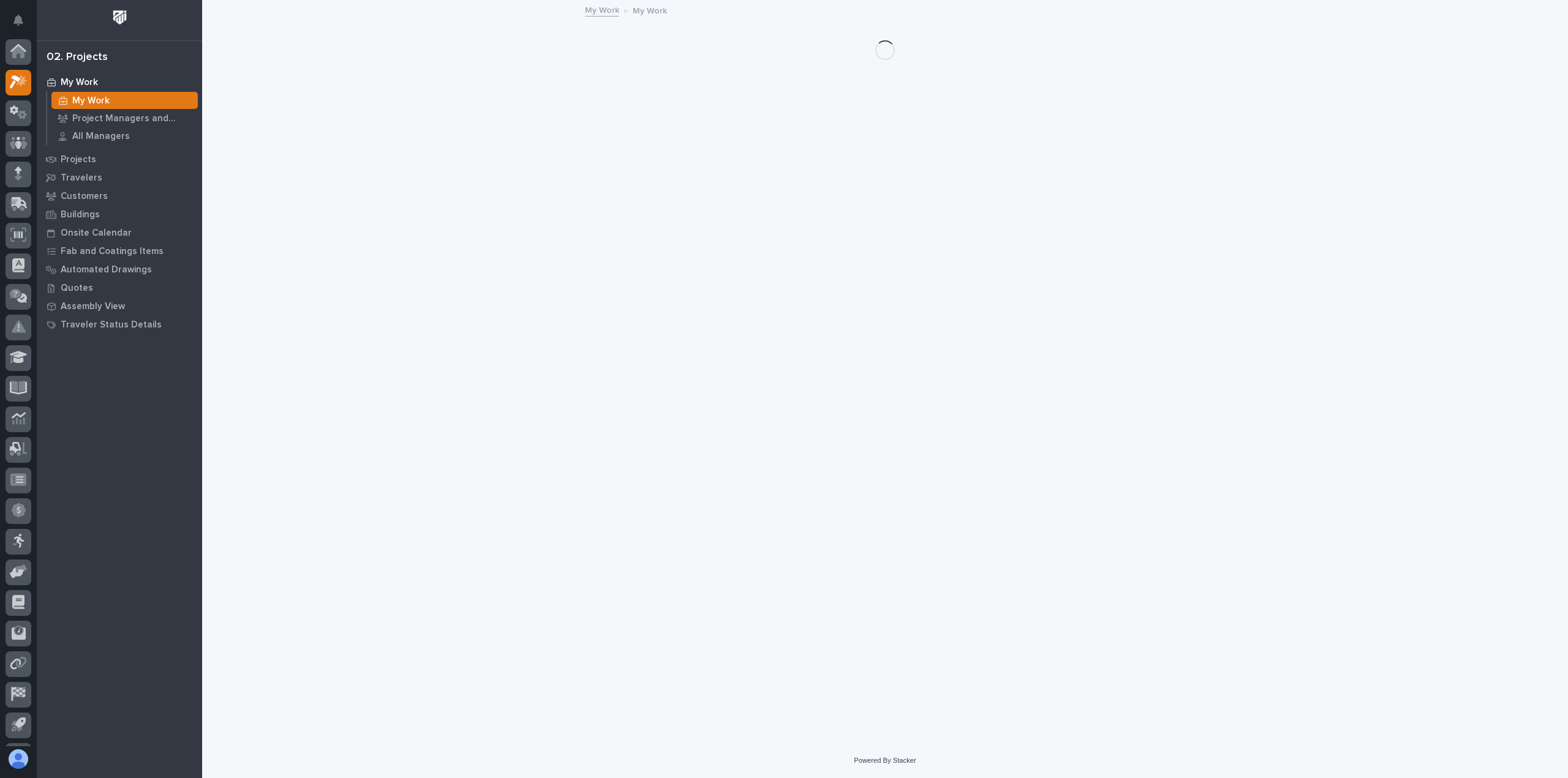
scroll to position [27, 0]
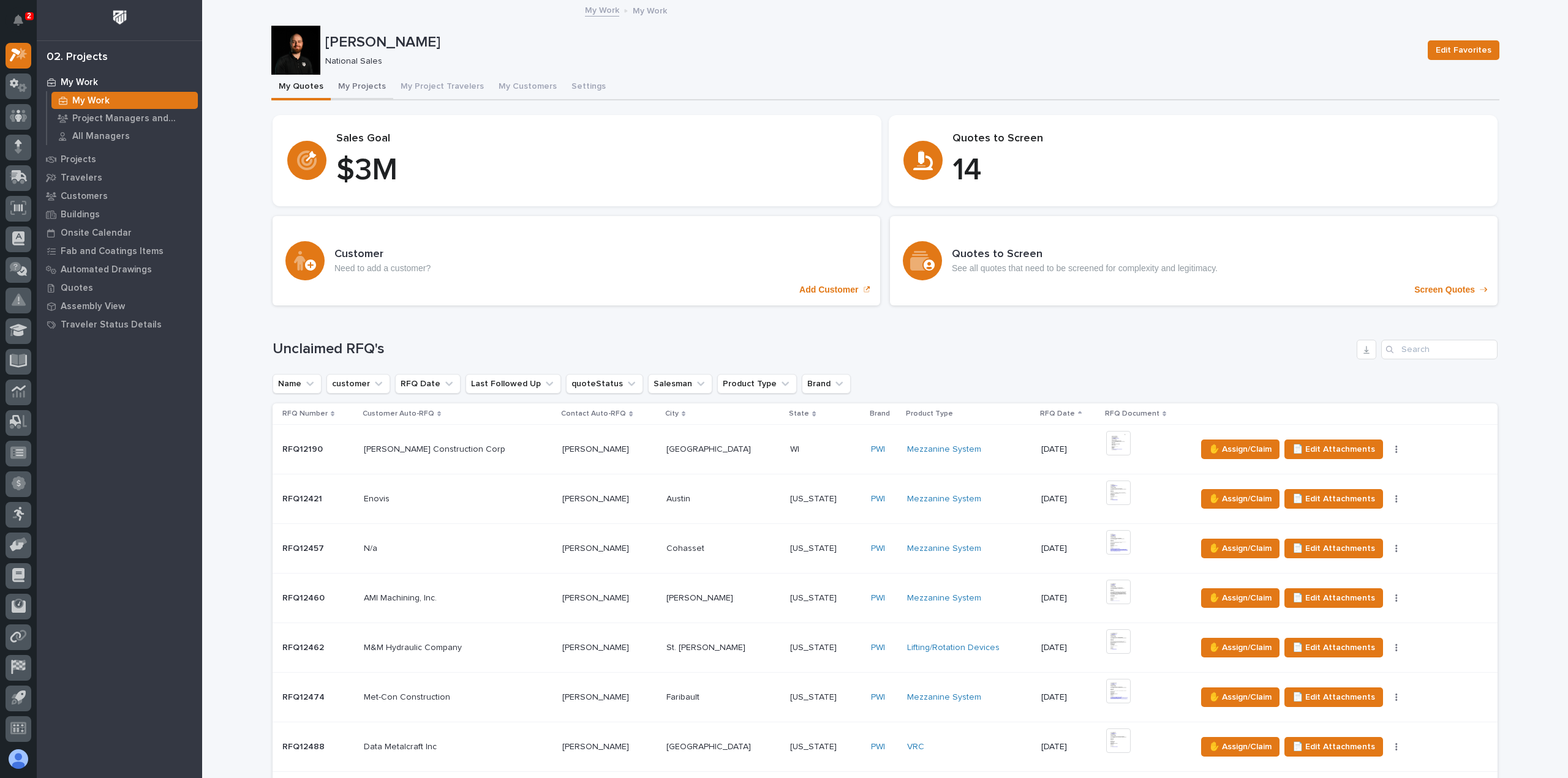
click at [350, 86] on button "My Projects" at bounding box center [362, 88] width 62 height 26
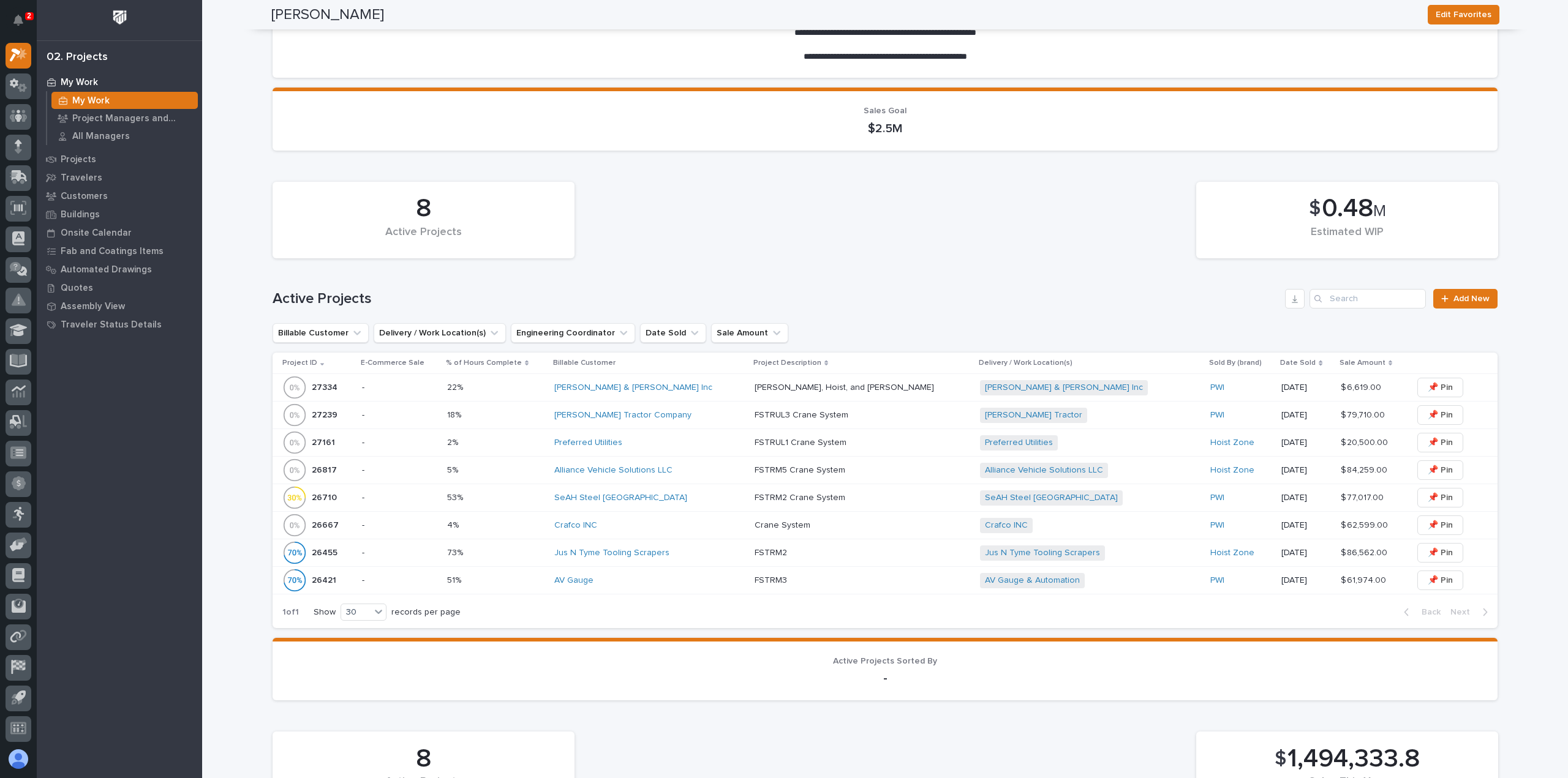
scroll to position [490, 0]
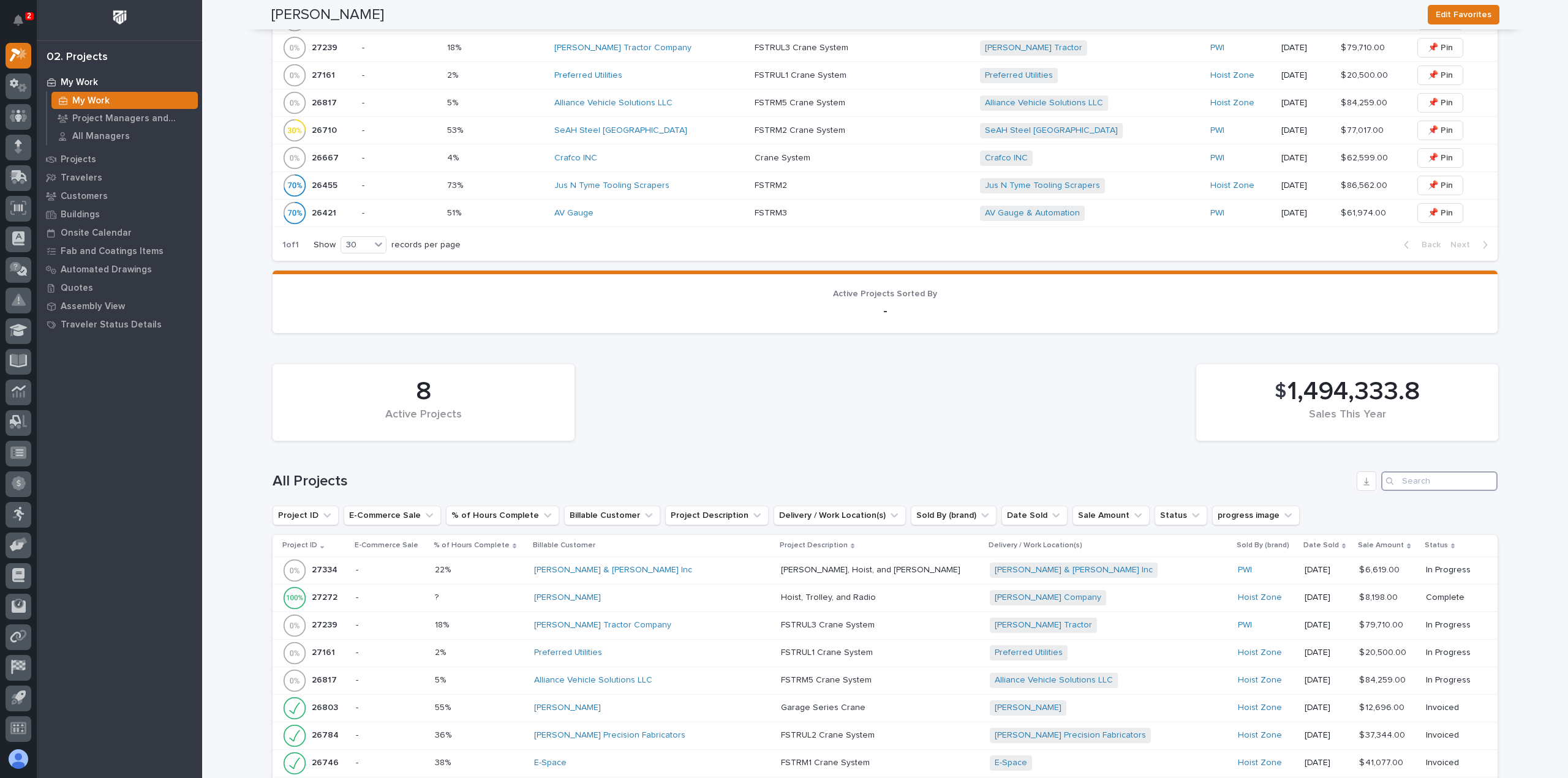
click at [1407, 472] on input "Search" at bounding box center [1439, 481] width 116 height 20
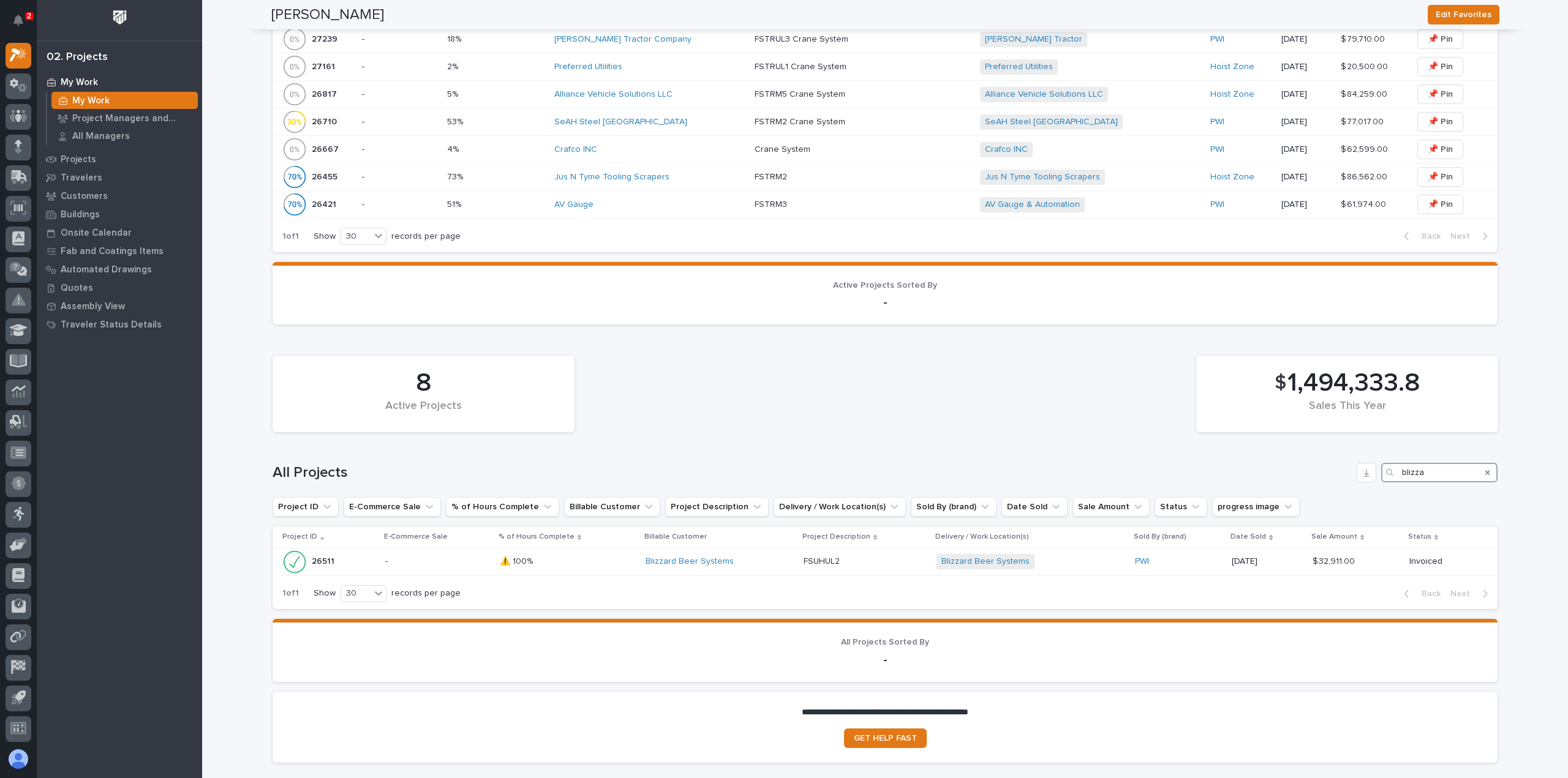
scroll to position [501, 0]
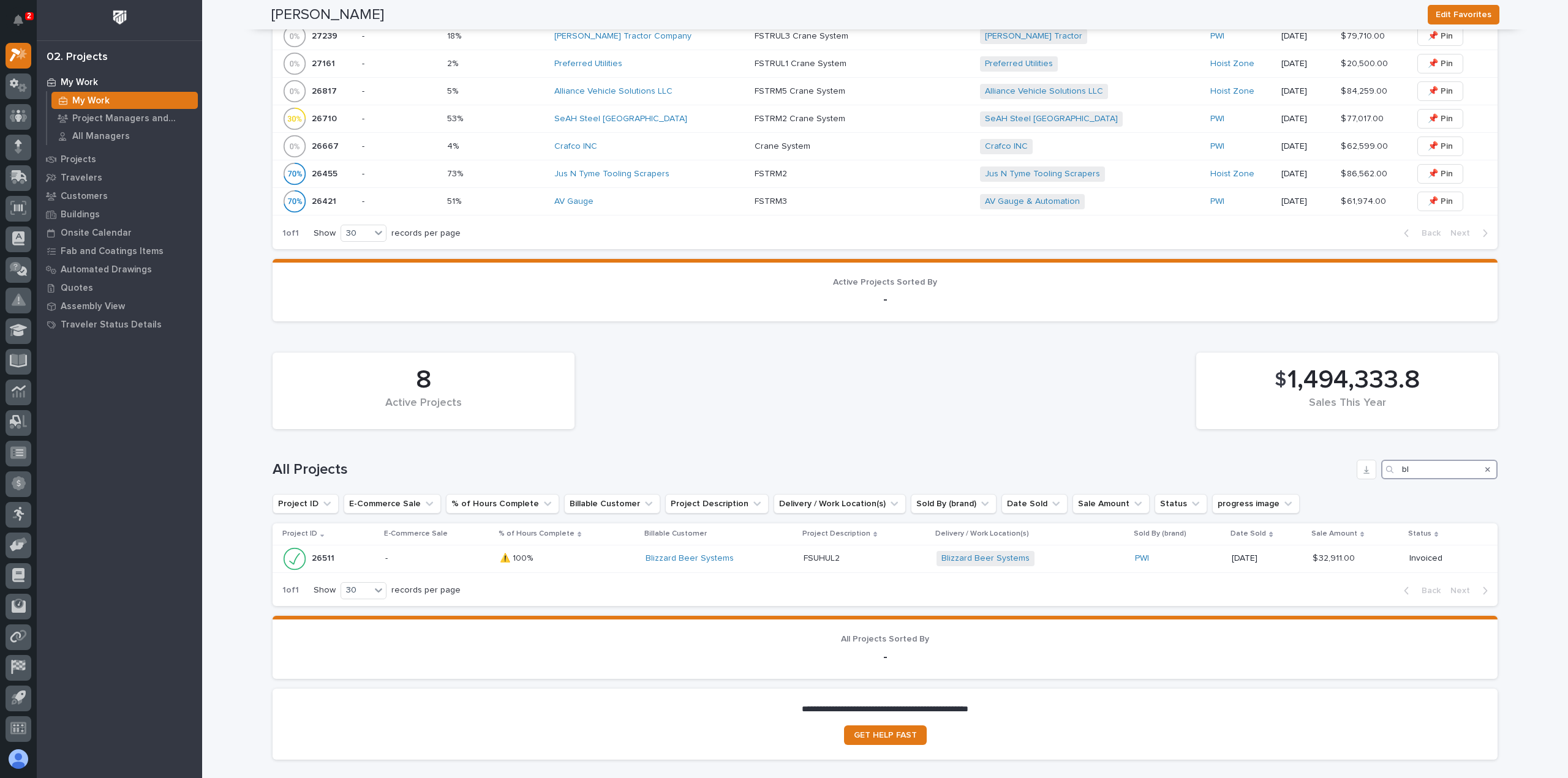
type input "b"
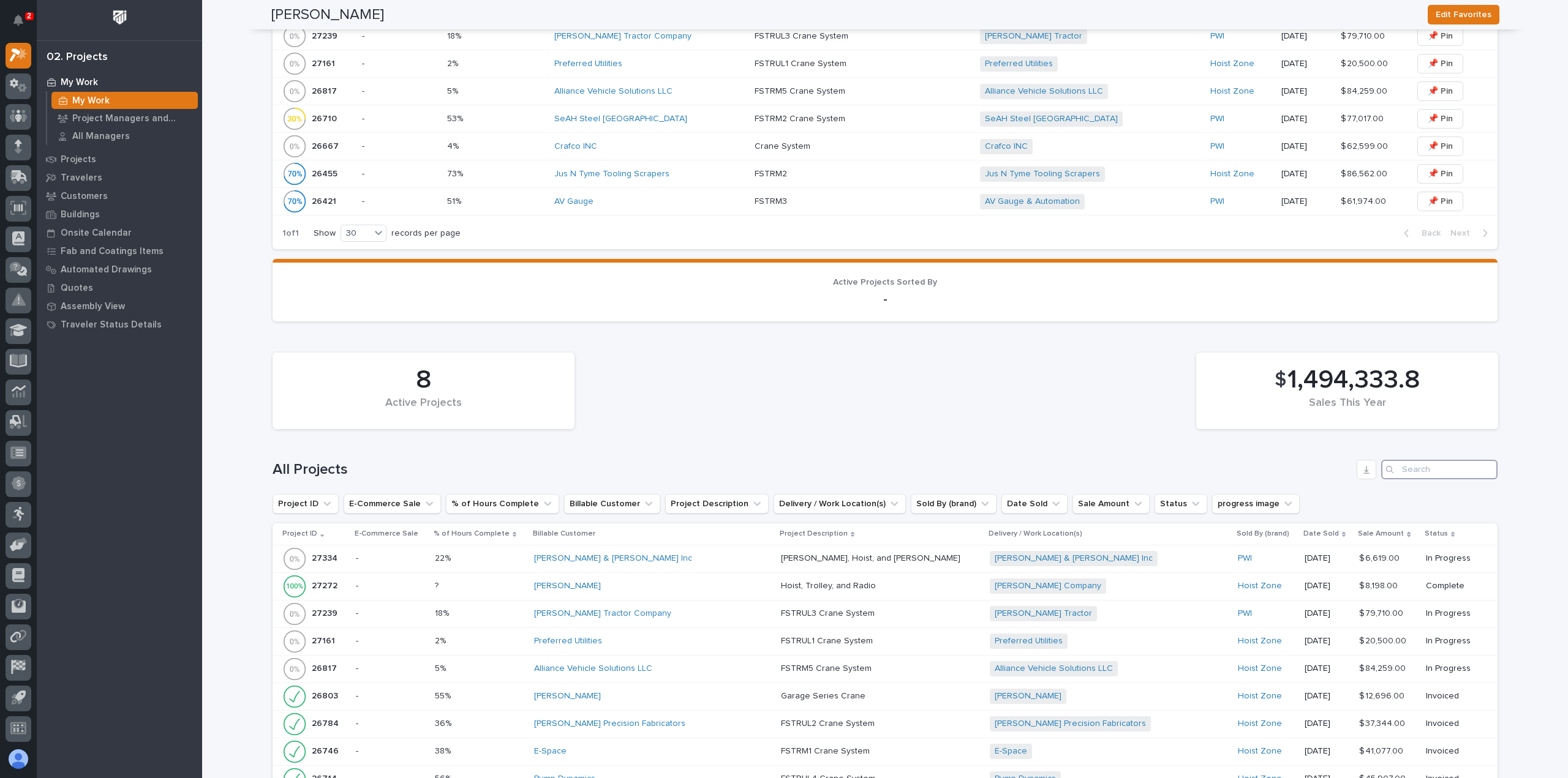
scroll to position [897, 0]
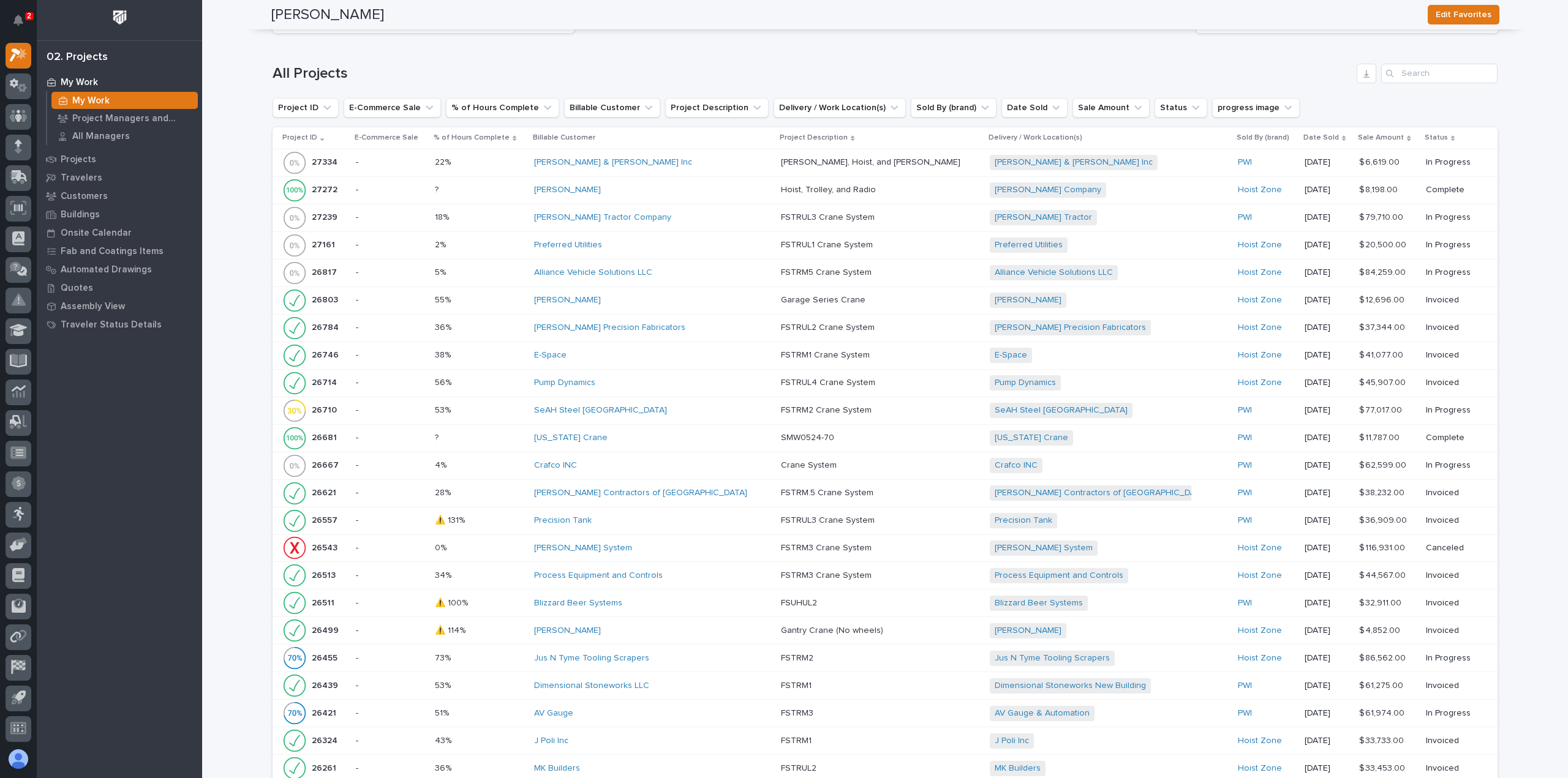
click at [715, 165] on div "[PERSON_NAME] & [PERSON_NAME] Inc" at bounding box center [641, 162] width 214 height 10
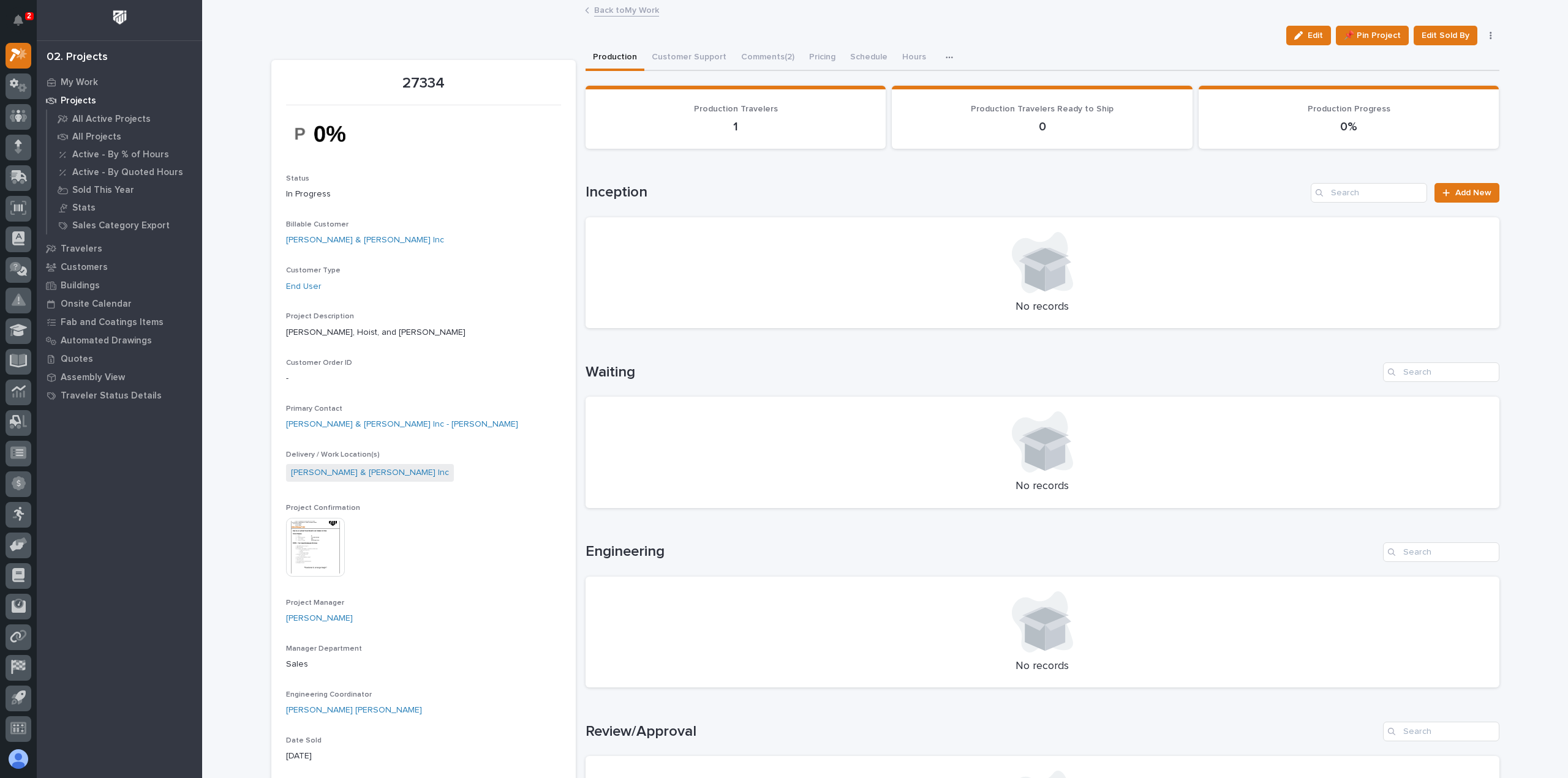
click at [605, 9] on link "Back to My Work" at bounding box center [626, 9] width 65 height 14
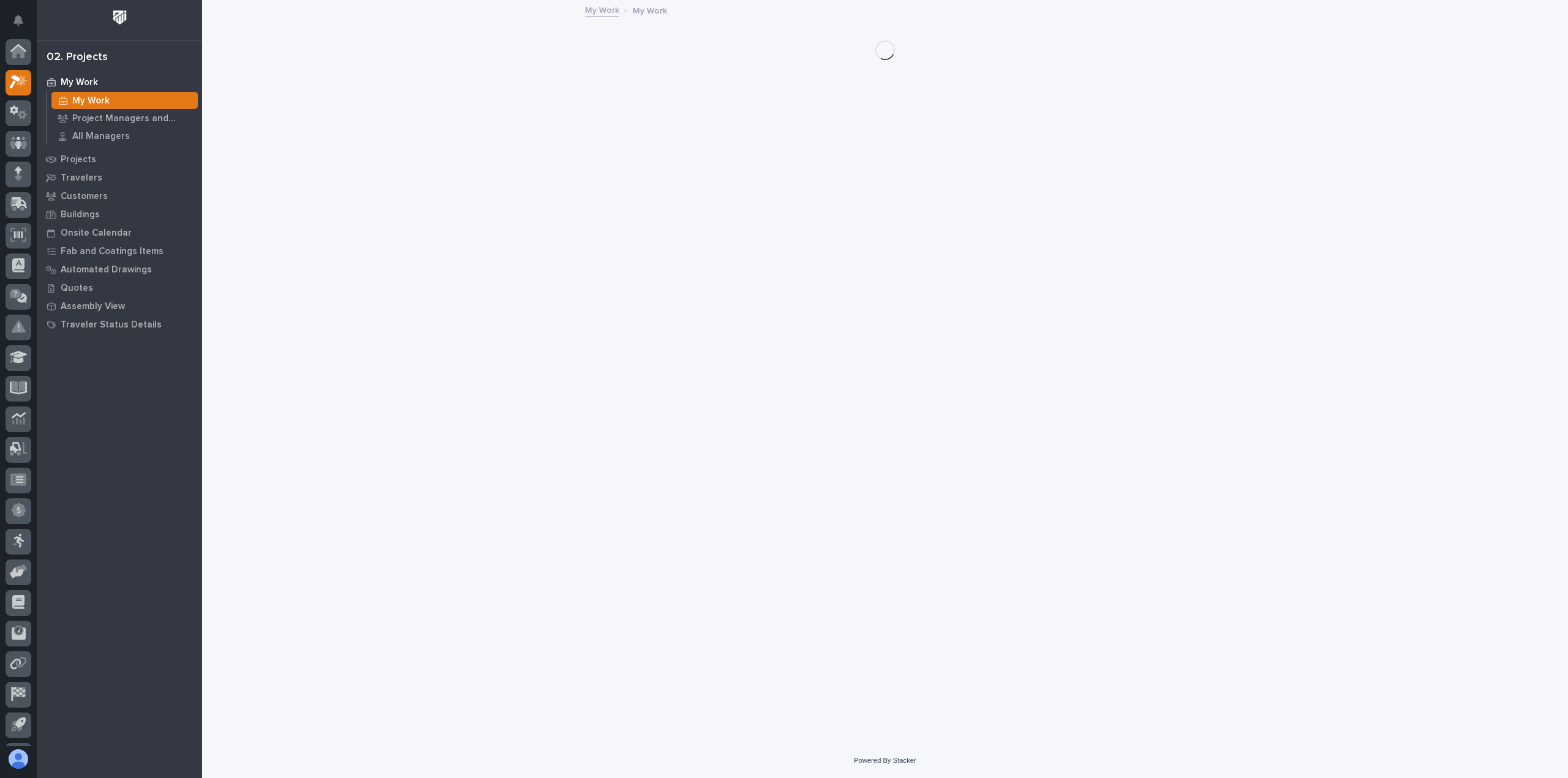
scroll to position [27, 0]
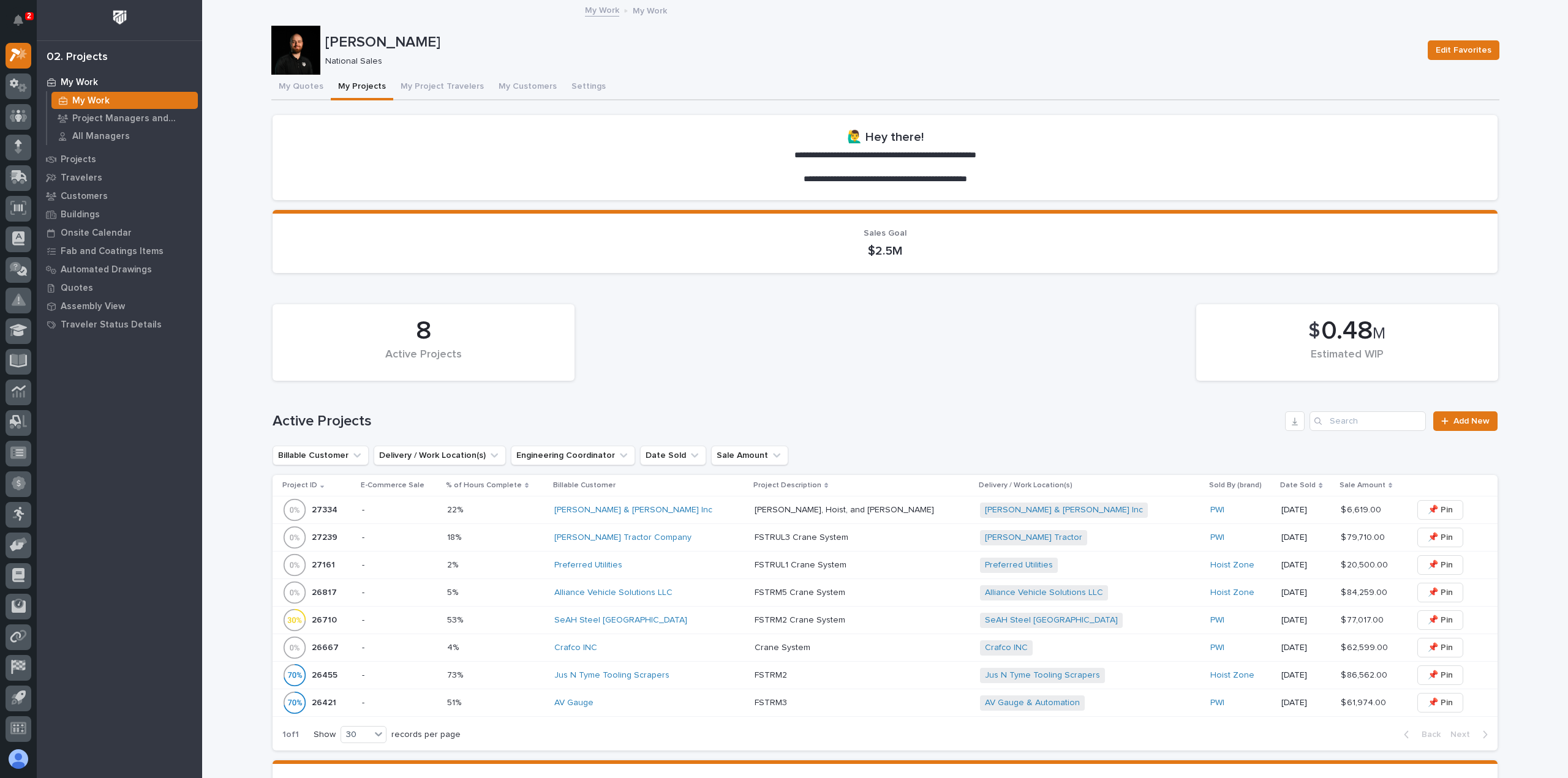
click at [484, 533] on p at bounding box center [496, 537] width 98 height 10
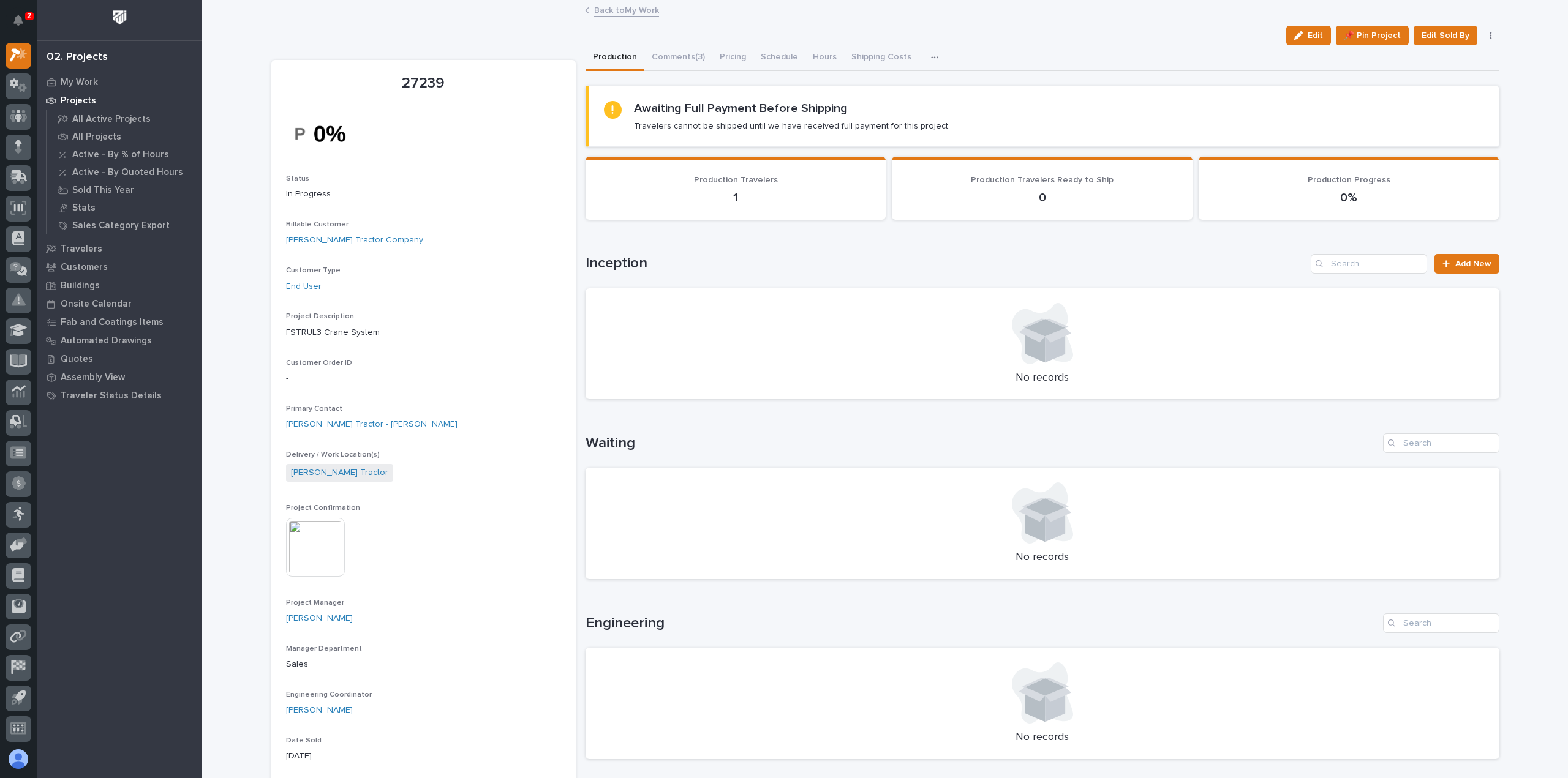
click at [615, 13] on link "Back to My Work" at bounding box center [626, 9] width 65 height 14
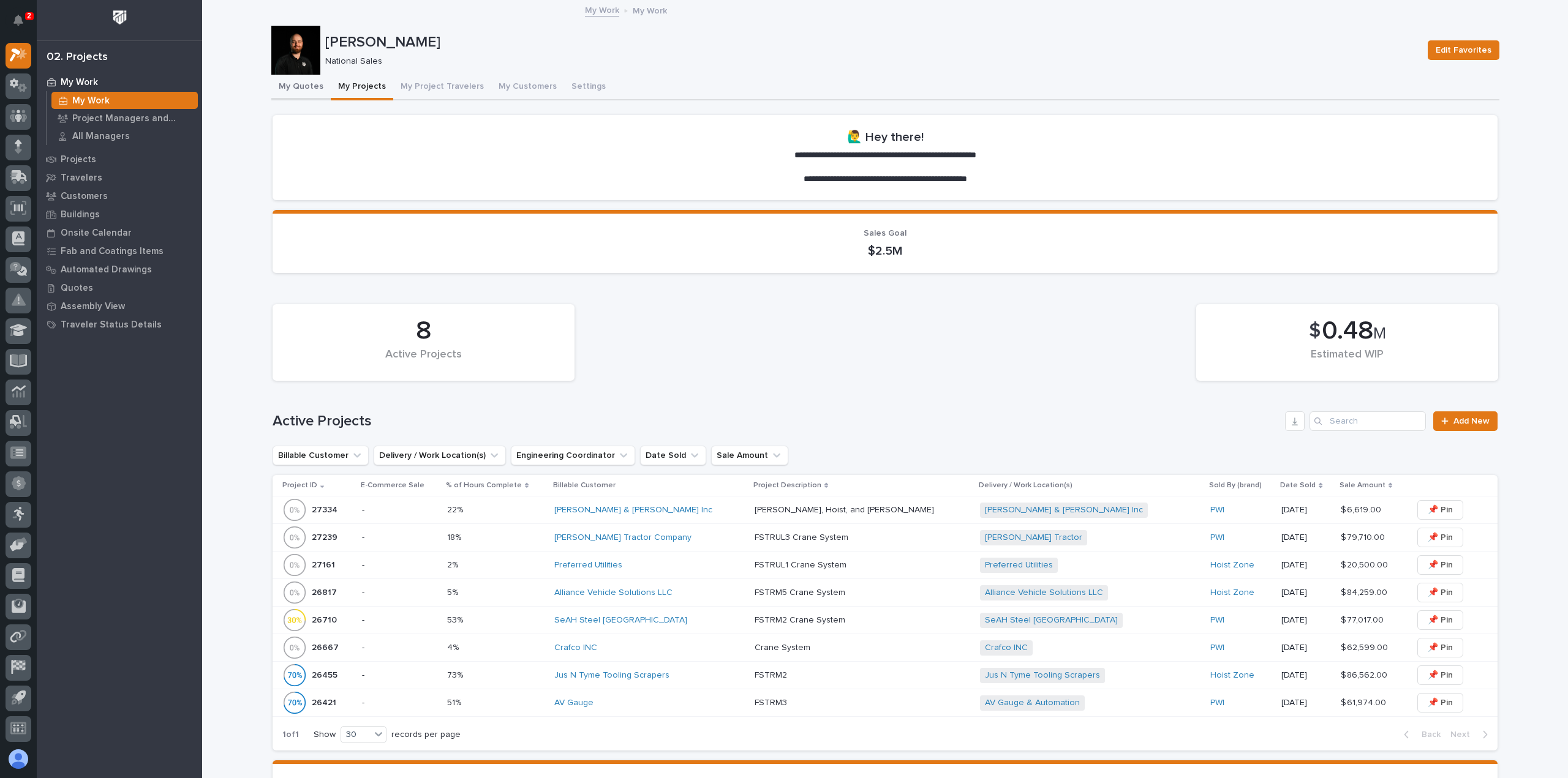
click at [312, 91] on button "My Quotes" at bounding box center [300, 88] width 60 height 26
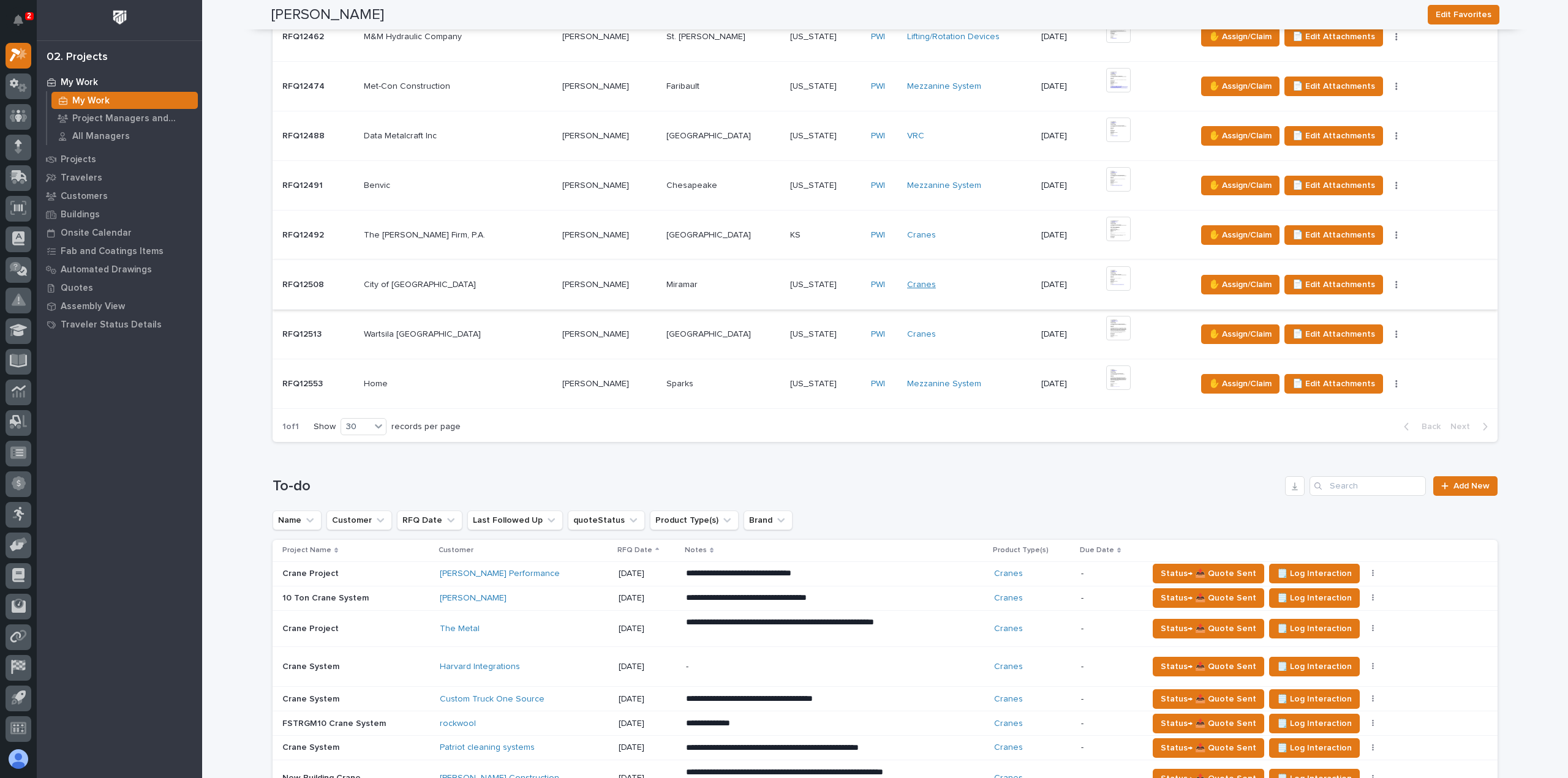
scroll to position [674, 0]
